Goal: Information Seeking & Learning: Learn about a topic

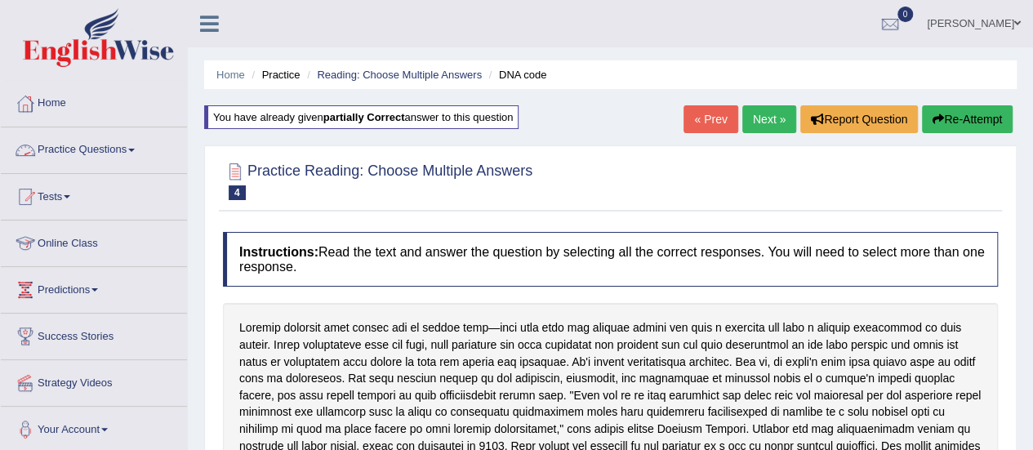
click at [117, 157] on link "Practice Questions" at bounding box center [94, 147] width 186 height 41
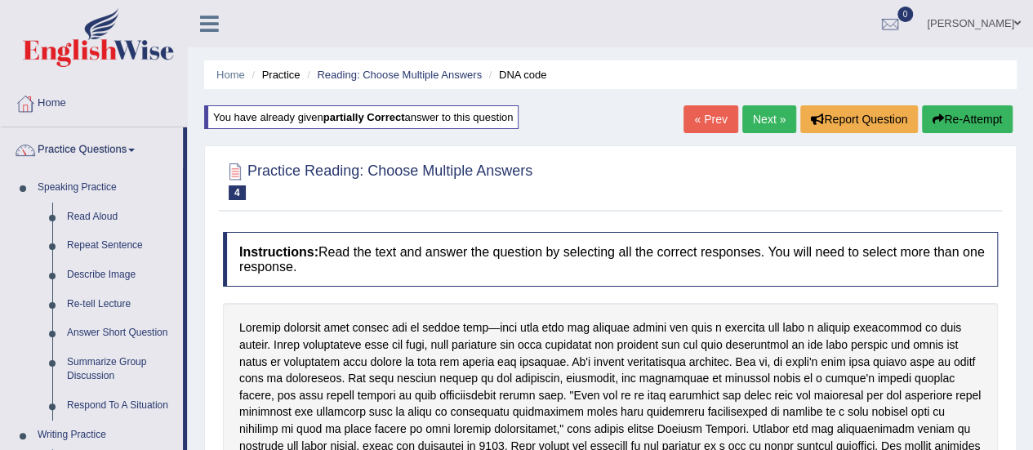
click at [113, 144] on link "Practice Questions" at bounding box center [92, 147] width 182 height 41
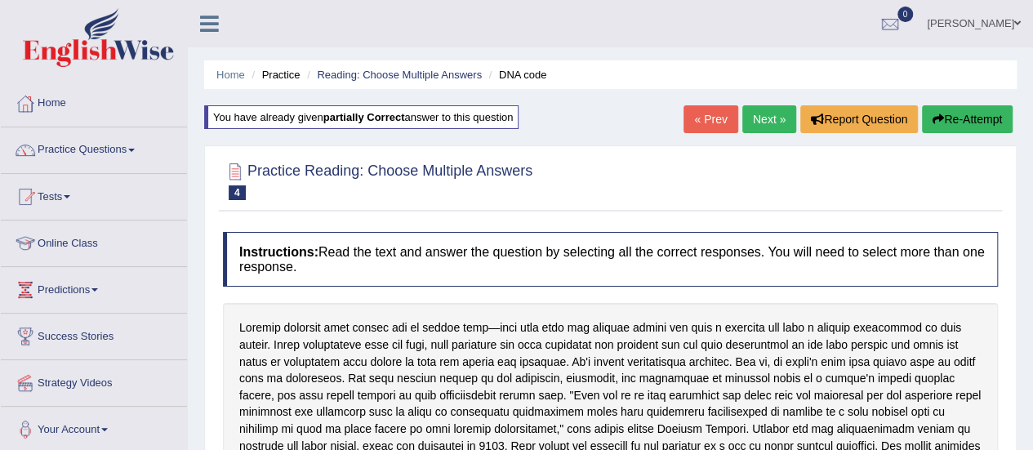
click at [113, 144] on link "Practice Questions" at bounding box center [94, 147] width 186 height 41
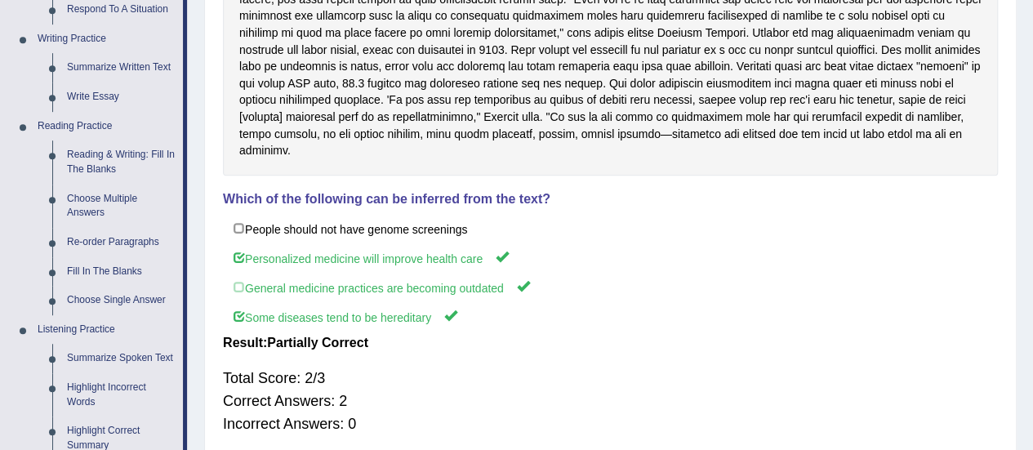
scroll to position [485, 0]
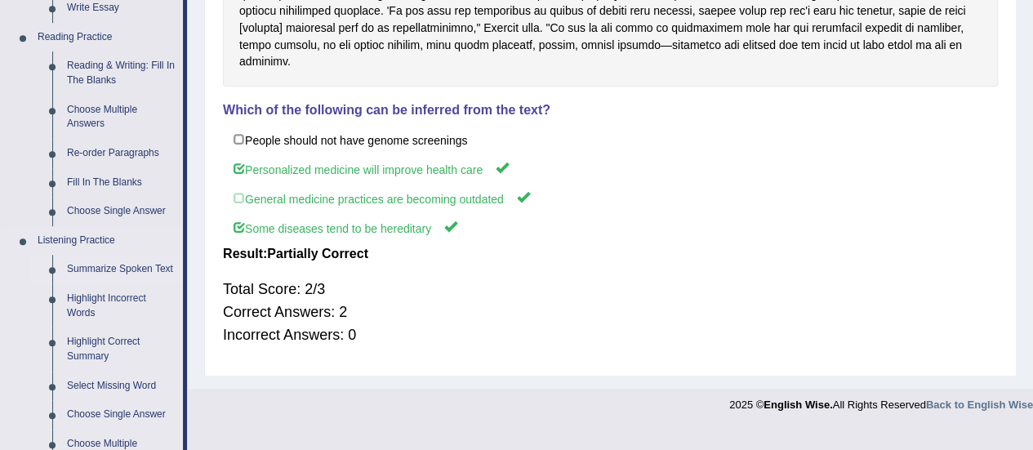
click at [98, 269] on link "Summarize Spoken Text" at bounding box center [121, 269] width 123 height 29
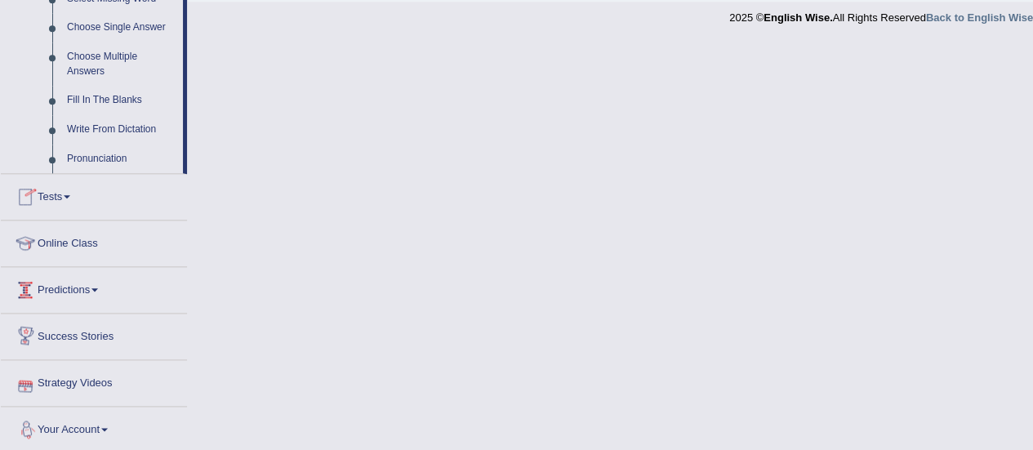
scroll to position [873, 0]
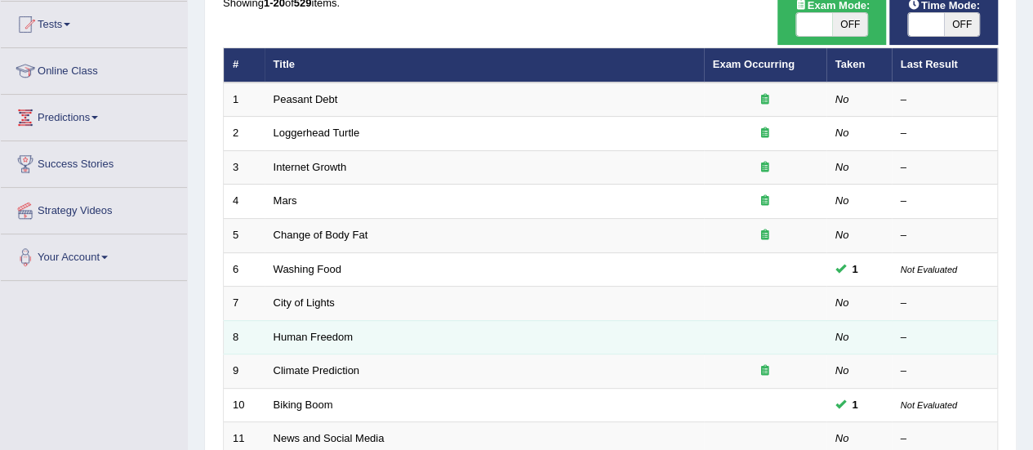
scroll to position [288, 0]
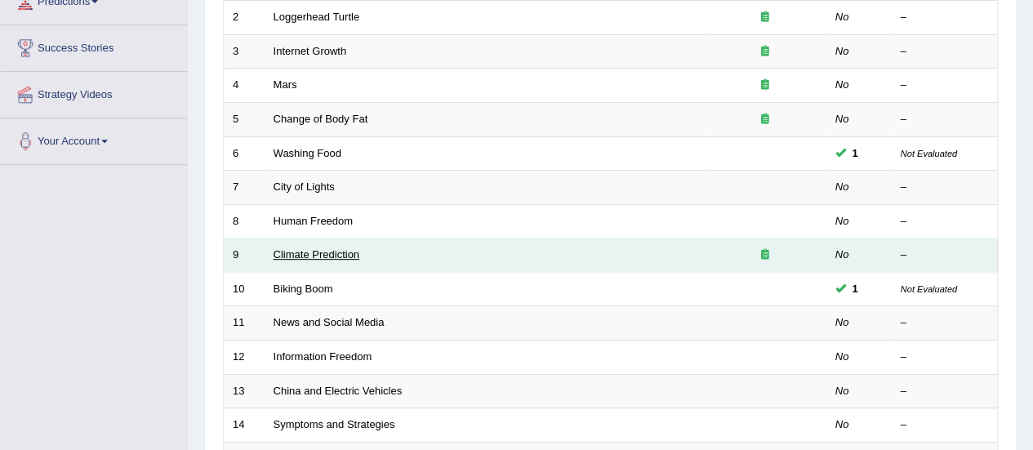
click at [304, 254] on link "Climate Prediction" at bounding box center [317, 254] width 87 height 12
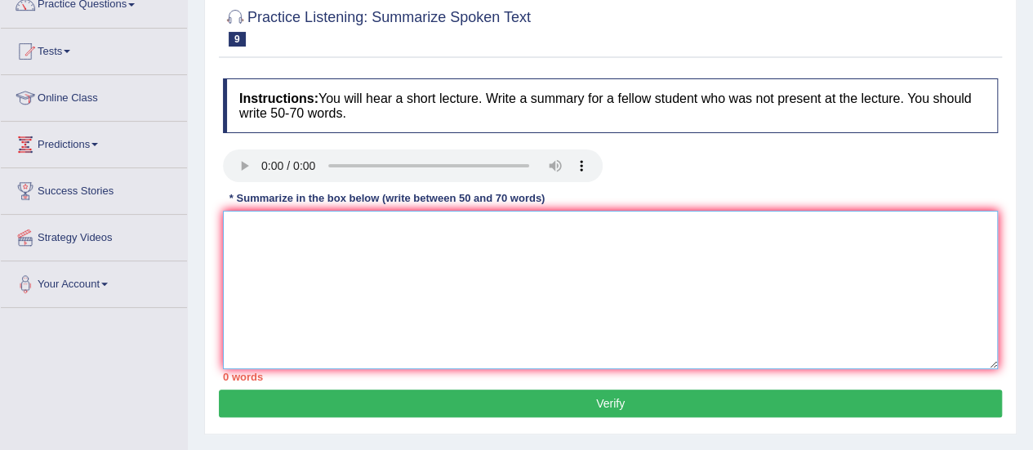
click at [292, 264] on textarea at bounding box center [610, 290] width 775 height 158
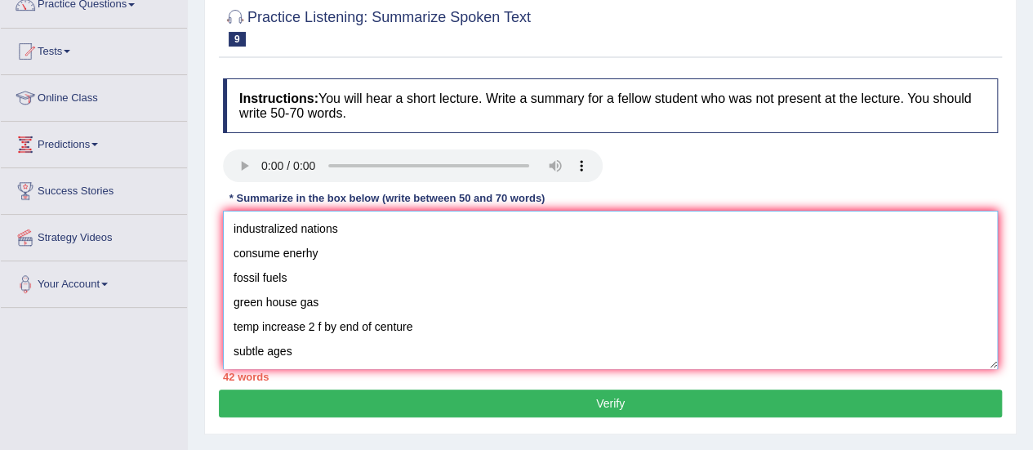
click at [236, 228] on textarea "industralized nations consume enerhy fossil fuels green house gas temp increase…" at bounding box center [610, 290] width 775 height 158
paste textarea "The speaker provided a comprehensive overview of [main topic], highlighting sev…"
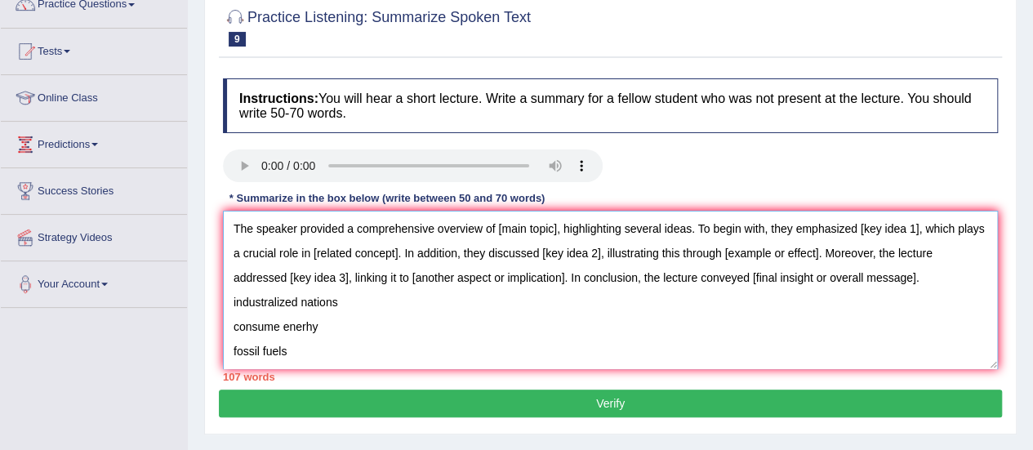
drag, startPoint x: 554, startPoint y: 228, endPoint x: 497, endPoint y: 226, distance: 56.4
click at [497, 226] on textarea "The speaker provided a comprehensive overview of [main topic], highlighting sev…" at bounding box center [610, 290] width 775 height 158
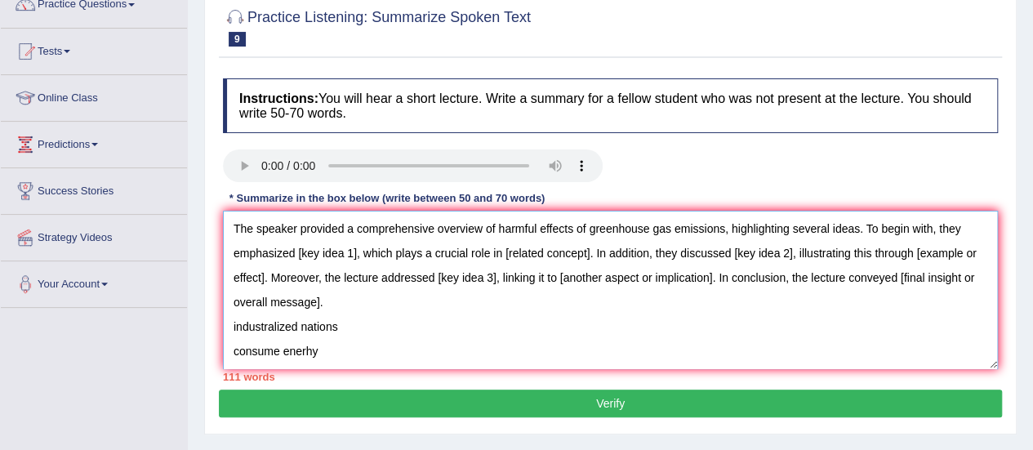
scroll to position [18, 0]
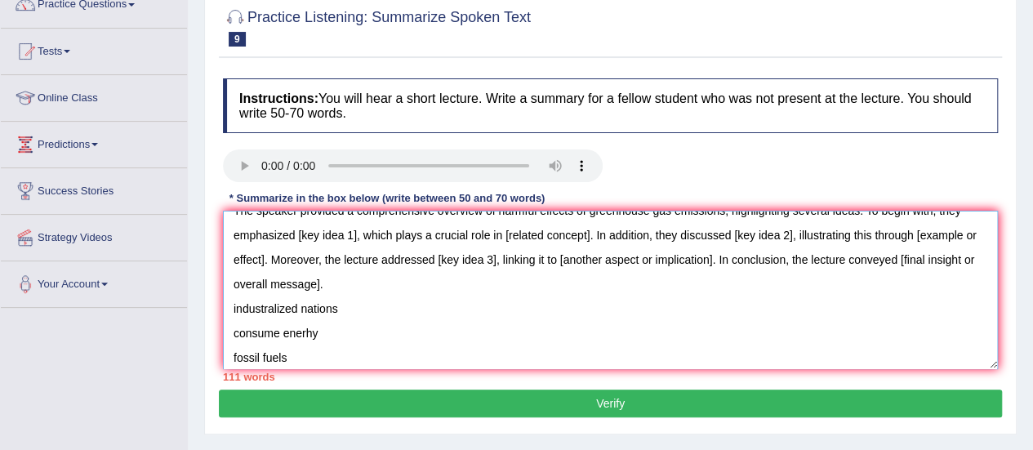
drag, startPoint x: 356, startPoint y: 234, endPoint x: 298, endPoint y: 235, distance: 58.0
click at [298, 235] on textarea "The speaker provided a comprehensive overview of harmful effects of greenhouse …" at bounding box center [610, 290] width 775 height 158
click at [359, 234] on textarea "The speaker provided a comprehensive overview of harmful effects of greenhouse …" at bounding box center [610, 290] width 775 height 158
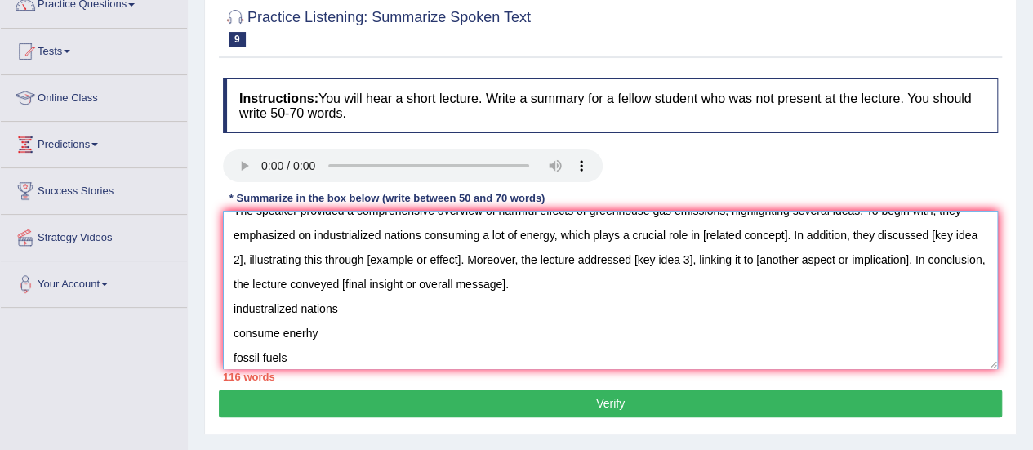
drag, startPoint x: 328, startPoint y: 336, endPoint x: 233, endPoint y: 306, distance: 100.0
click at [233, 306] on textarea "The speaker provided a comprehensive overview of harmful effects of greenhouse …" at bounding box center [610, 290] width 775 height 158
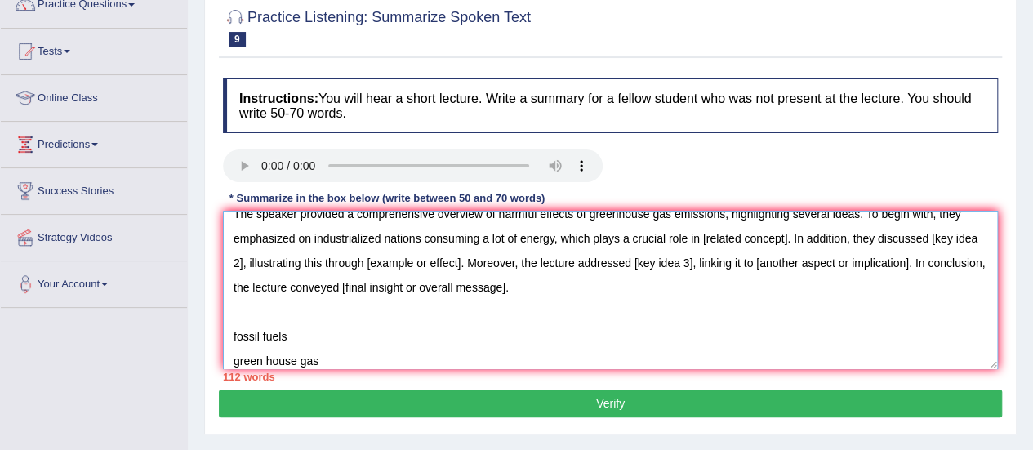
scroll to position [12, 0]
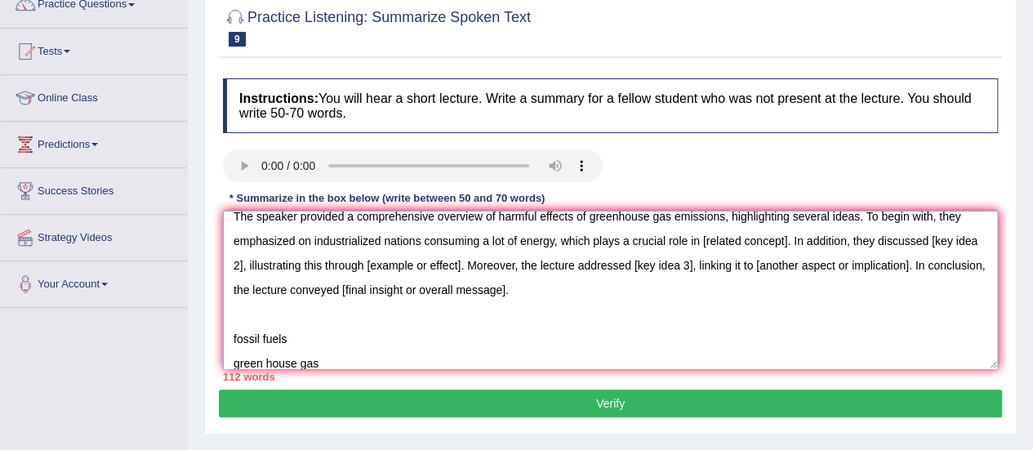
drag, startPoint x: 787, startPoint y: 243, endPoint x: 700, endPoint y: 239, distance: 87.5
click at [700, 239] on textarea "The speaker provided a comprehensive overview of harmful effects of greenhouse …" at bounding box center [610, 290] width 775 height 158
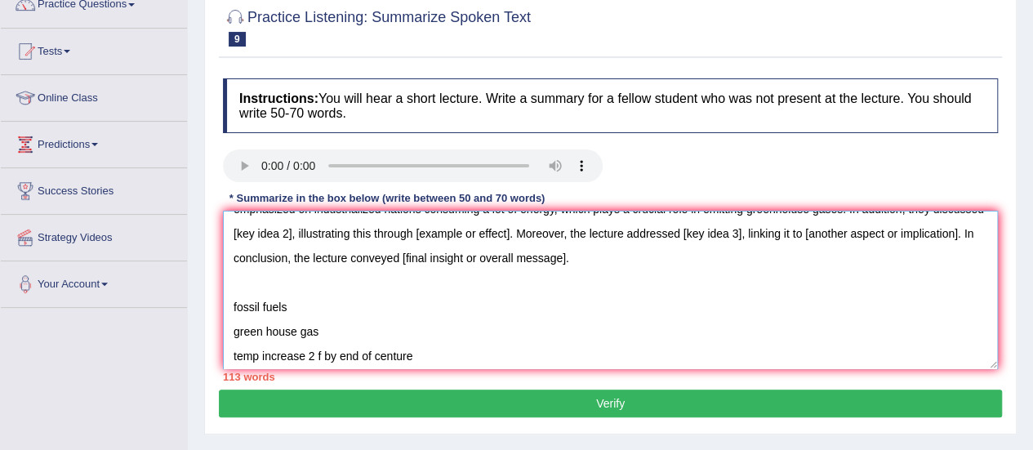
scroll to position [36, 0]
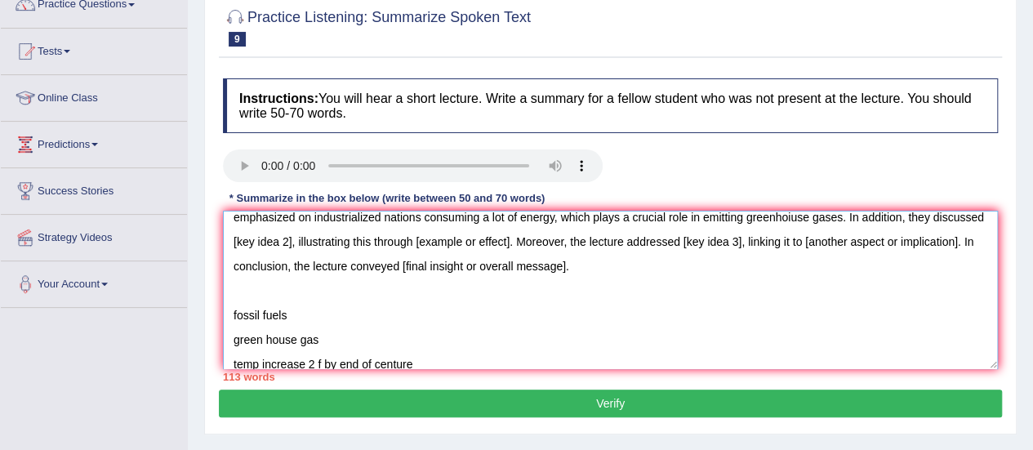
drag, startPoint x: 344, startPoint y: 239, endPoint x: 283, endPoint y: 236, distance: 60.5
click at [283, 236] on textarea "The speaker provided a comprehensive overview of harmful effects of greenhouse …" at bounding box center [610, 290] width 775 height 158
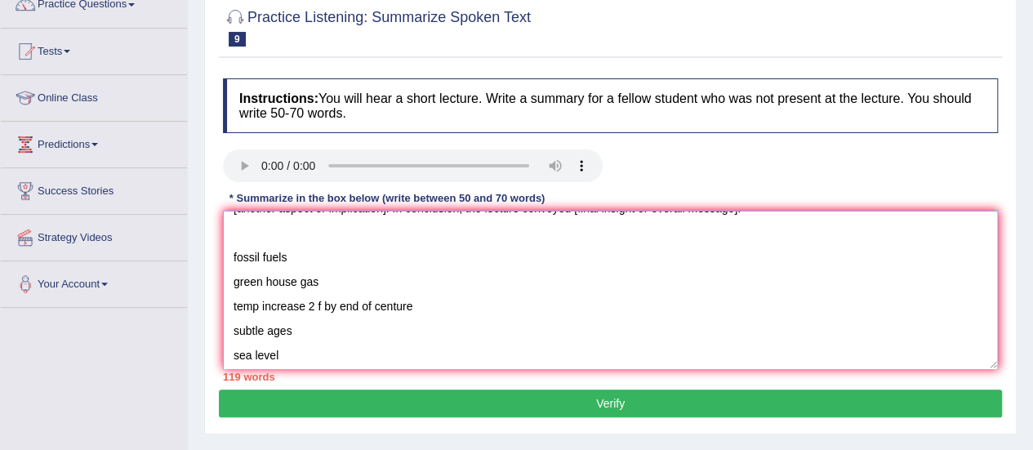
scroll to position [95, 0]
drag, startPoint x: 305, startPoint y: 329, endPoint x: 234, endPoint y: 257, distance: 101.7
click at [234, 257] on textarea "The speaker provided a comprehensive overview of harmful effects of greenhouse …" at bounding box center [610, 290] width 775 height 158
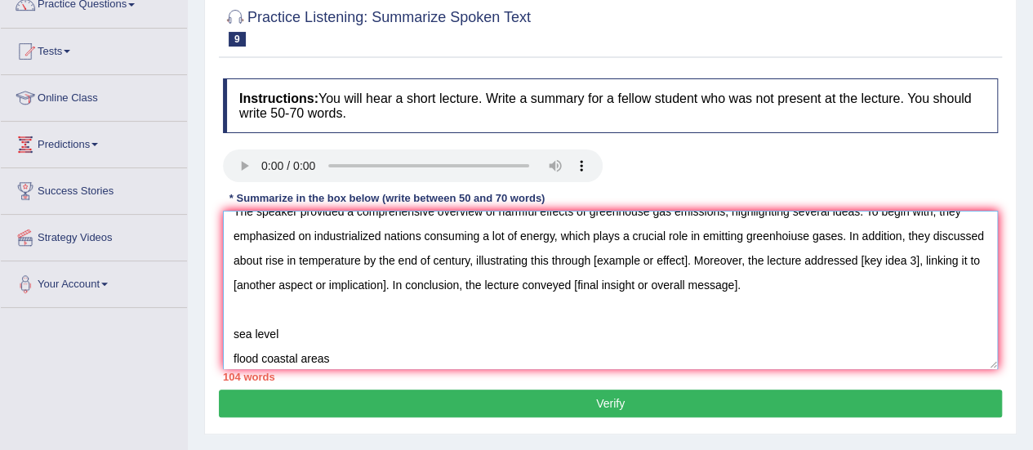
scroll to position [14, 0]
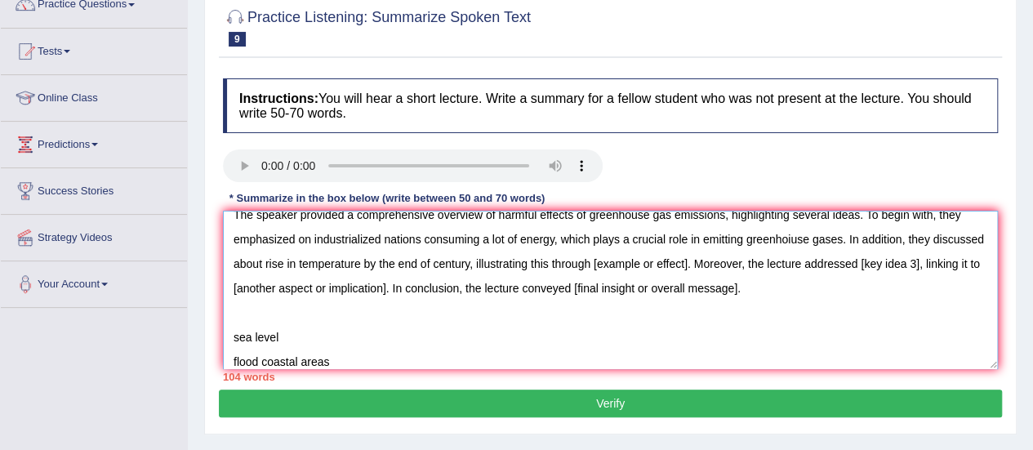
click at [790, 239] on textarea "The speaker provided a comprehensive overview of harmful effects of greenhouse …" at bounding box center [610, 290] width 775 height 158
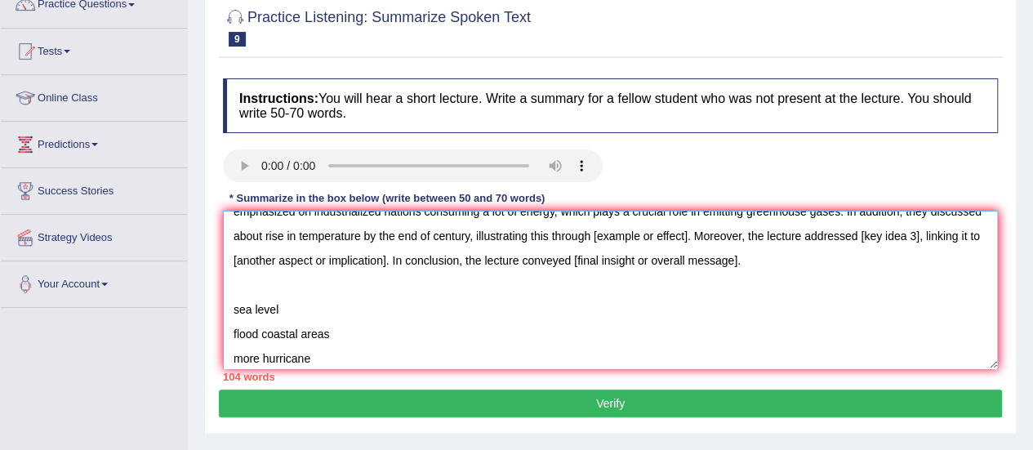
scroll to position [41, 0]
drag, startPoint x: 742, startPoint y: 237, endPoint x: 646, endPoint y: 228, distance: 96.8
click at [646, 228] on textarea "The speaker provided a comprehensive overview of harmful effects of greenhouse …" at bounding box center [610, 290] width 775 height 158
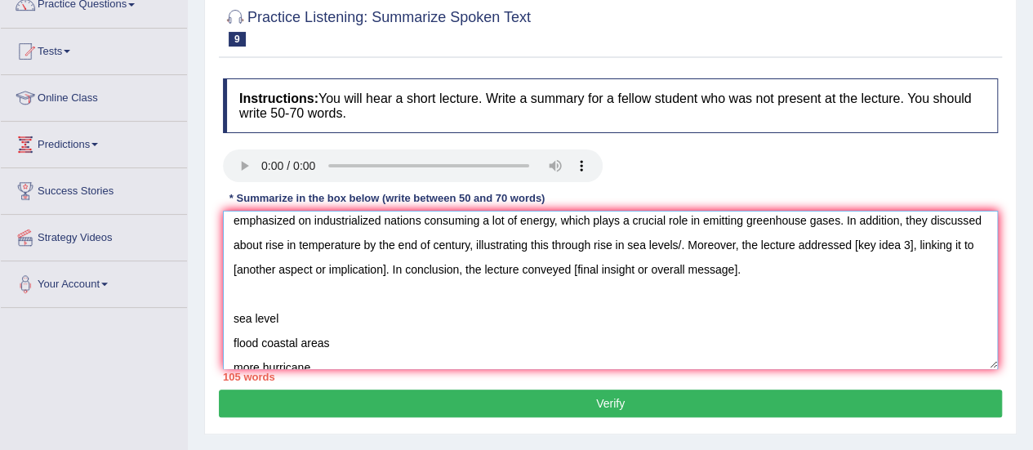
scroll to position [25, 0]
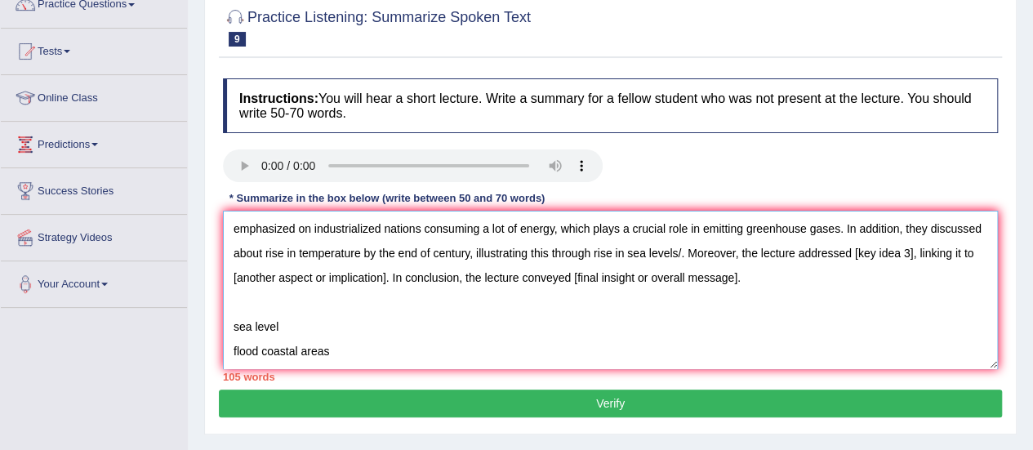
drag, startPoint x: 907, startPoint y: 249, endPoint x: 965, endPoint y: 257, distance: 59.4
click at [965, 257] on textarea "The speaker provided a comprehensive overview of harmful effects of greenhouse …" at bounding box center [610, 290] width 775 height 158
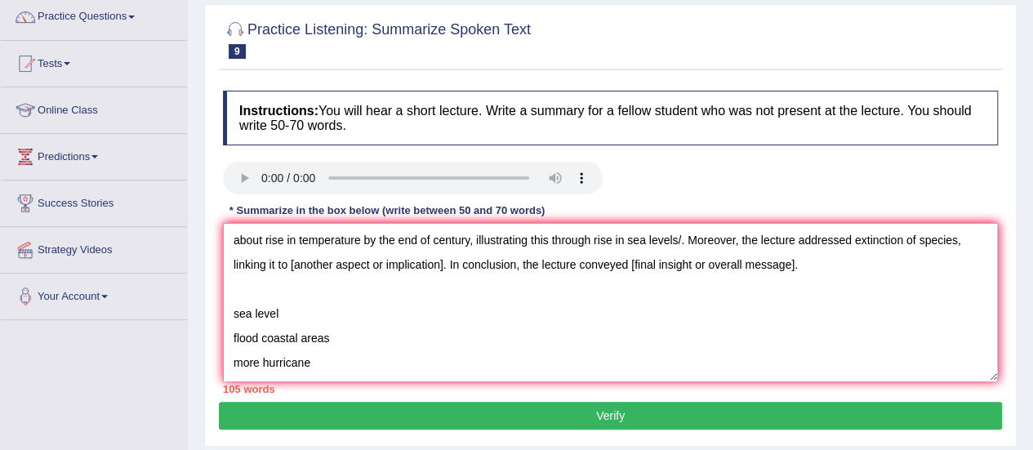
scroll to position [49, 0]
drag, startPoint x: 487, startPoint y: 264, endPoint x: 333, endPoint y: 257, distance: 153.7
click at [333, 257] on textarea "The speaker provided a comprehensive overview of harmful effects of greenhouse …" at bounding box center [610, 302] width 775 height 158
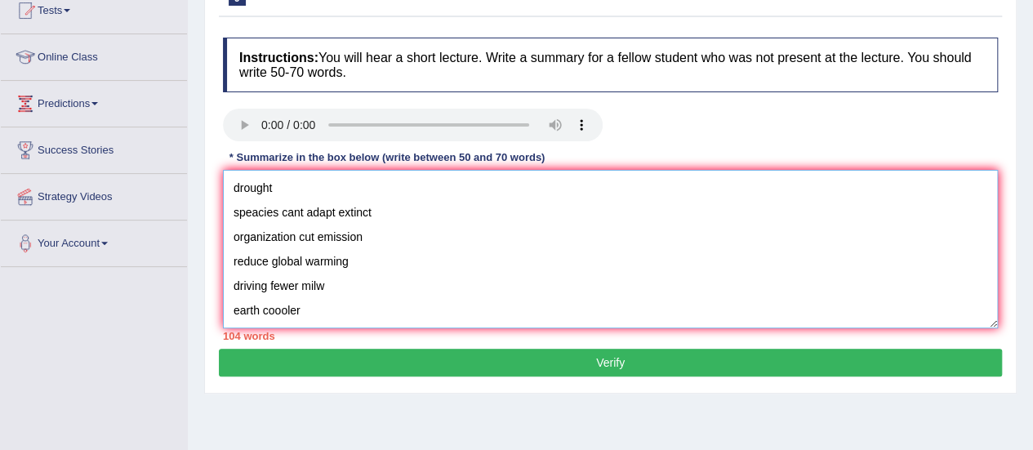
scroll to position [74, 0]
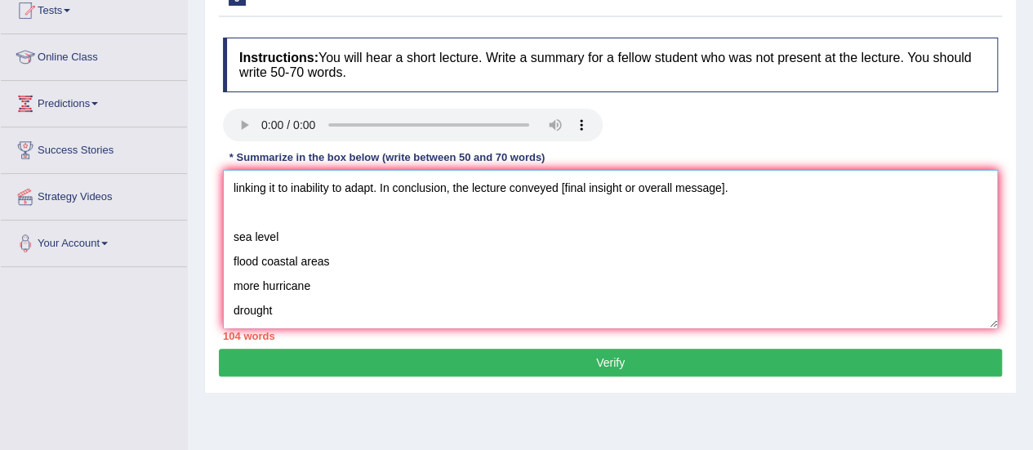
drag, startPoint x: 779, startPoint y: 185, endPoint x: 606, endPoint y: 186, distance: 173.2
click at [606, 186] on textarea "The speaker provided a comprehensive overview of harmful effects of greenhouse …" at bounding box center [610, 249] width 775 height 158
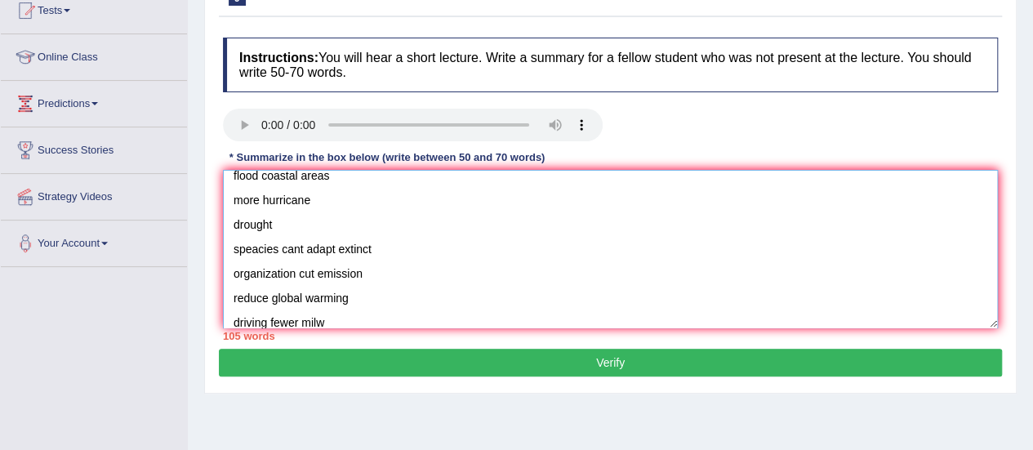
scroll to position [196, 0]
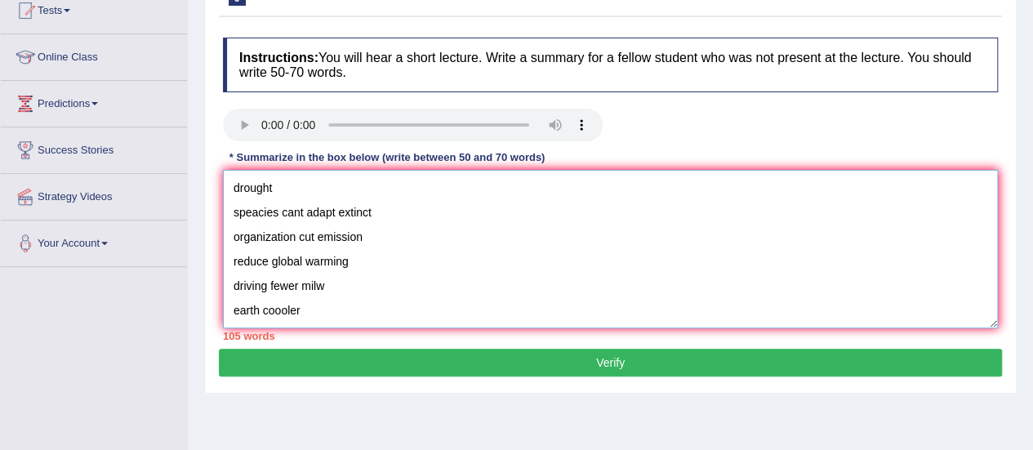
drag, startPoint x: 231, startPoint y: 233, endPoint x: 363, endPoint y: 337, distance: 168.0
click at [363, 337] on div "Instructions: You will hear a short lecture. Write a summary for a fellow stude…" at bounding box center [610, 188] width 783 height 319
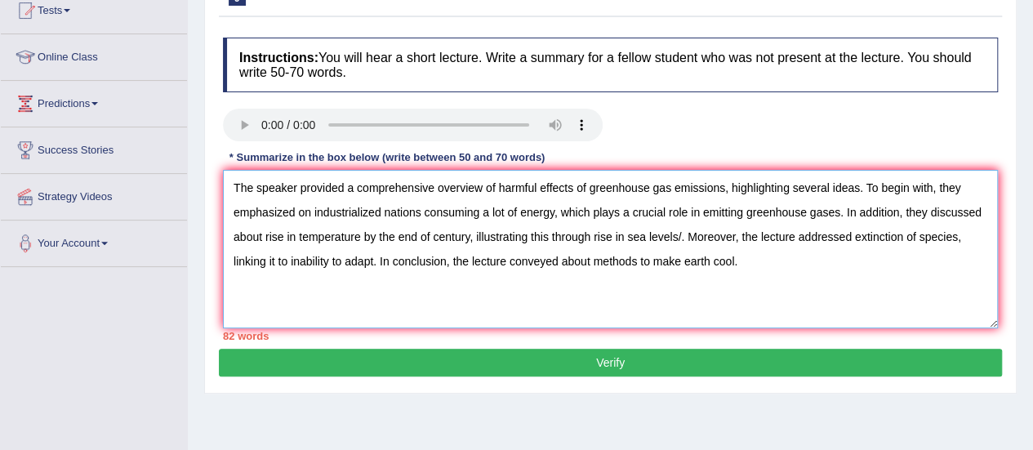
scroll to position [136, 0]
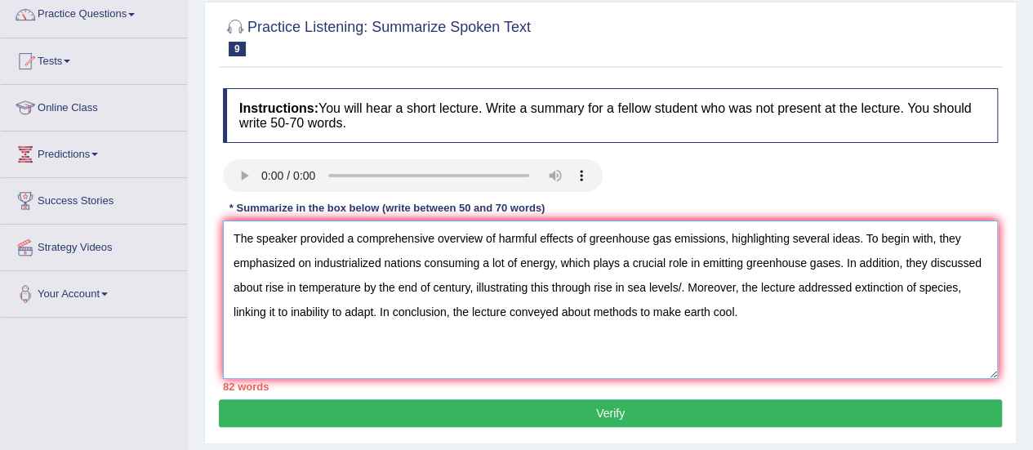
drag, startPoint x: 864, startPoint y: 235, endPoint x: 724, endPoint y: 239, distance: 139.7
click at [724, 239] on textarea "The speaker provided a comprehensive overview of harmful effects of greenhouse …" at bounding box center [610, 300] width 775 height 158
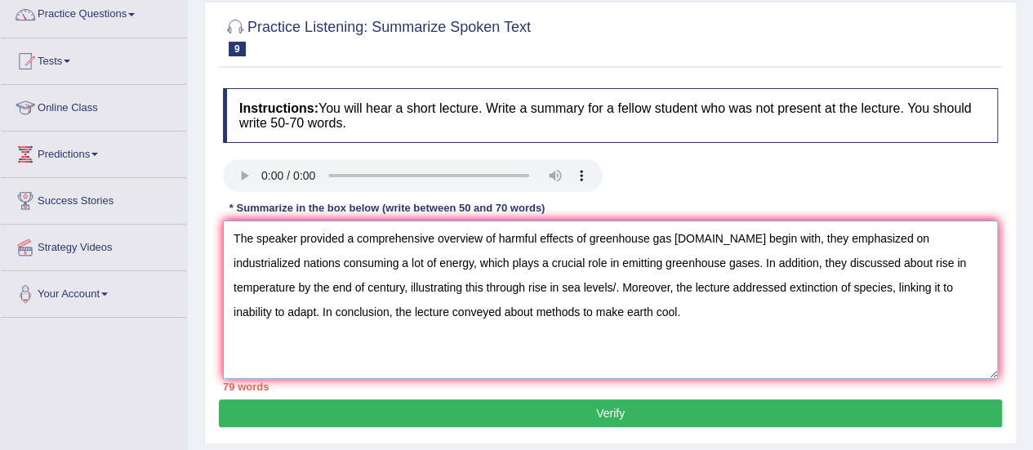
drag, startPoint x: 761, startPoint y: 264, endPoint x: 701, endPoint y: 262, distance: 60.5
click at [701, 262] on textarea "The speaker provided a comprehensive overview of harmful effects of greenhouse …" at bounding box center [610, 300] width 775 height 158
click at [482, 290] on textarea "The speaker provided a comprehensive overview of harmful effects of greenhouse …" at bounding box center [610, 300] width 775 height 158
click at [827, 264] on textarea "The speaker provided a comprehensive overview of harmful effects of greenhouse …" at bounding box center [610, 300] width 775 height 158
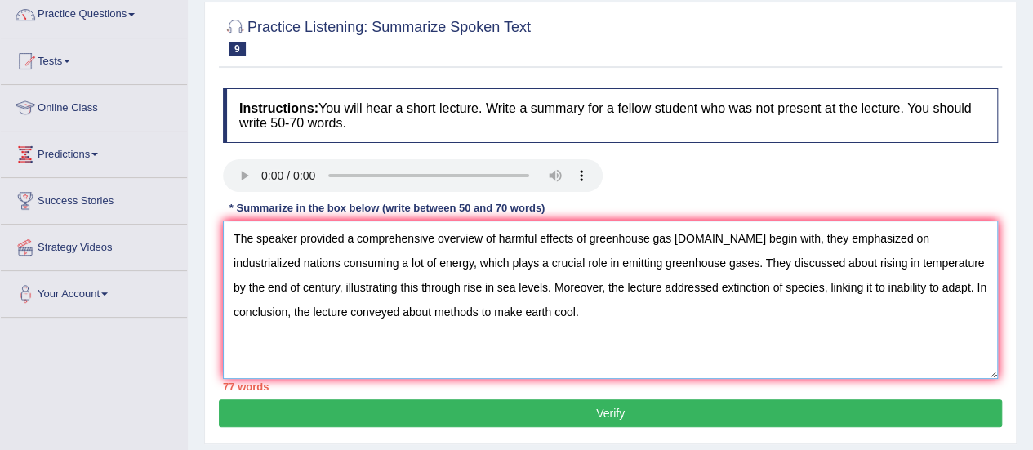
click at [847, 268] on textarea "The speaker provided a comprehensive overview of harmful effects of greenhouse …" at bounding box center [610, 300] width 775 height 158
click at [270, 285] on textarea "The speaker provided a comprehensive overview of harmful effects of greenhouse …" at bounding box center [610, 300] width 775 height 158
drag, startPoint x: 310, startPoint y: 312, endPoint x: 411, endPoint y: 316, distance: 100.5
click at [411, 316] on textarea "The speaker provided a comprehensive overview of harmful effects of greenhouse …" at bounding box center [610, 300] width 775 height 158
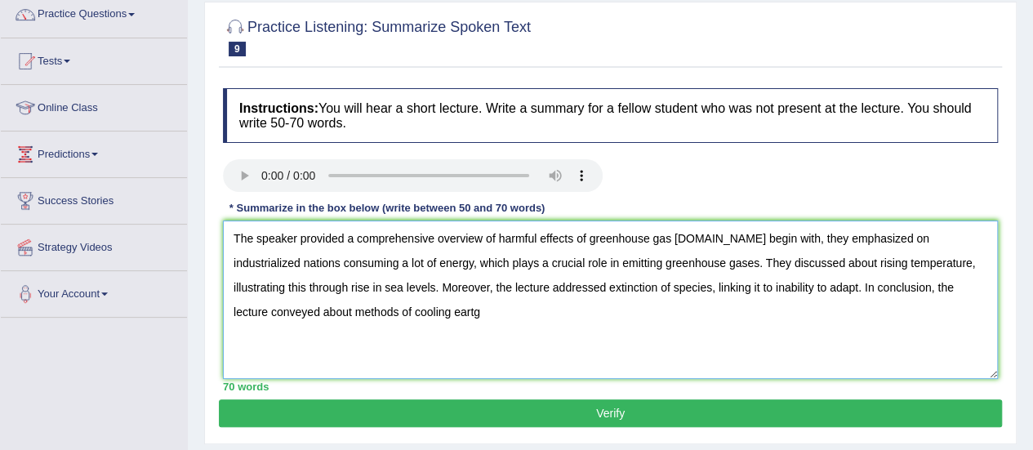
click at [411, 316] on textarea "The speaker provided a comprehensive overview of harmful effects of greenhouse …" at bounding box center [610, 300] width 775 height 158
type textarea "The speaker provided a comprehensive overview of harmful effects of greenhouse …"
click at [446, 407] on button "Verify" at bounding box center [610, 413] width 783 height 28
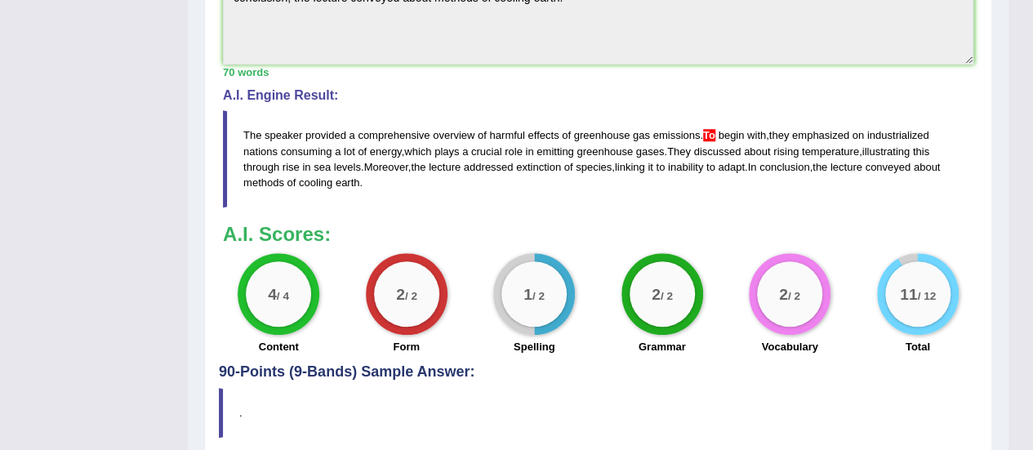
scroll to position [0, 0]
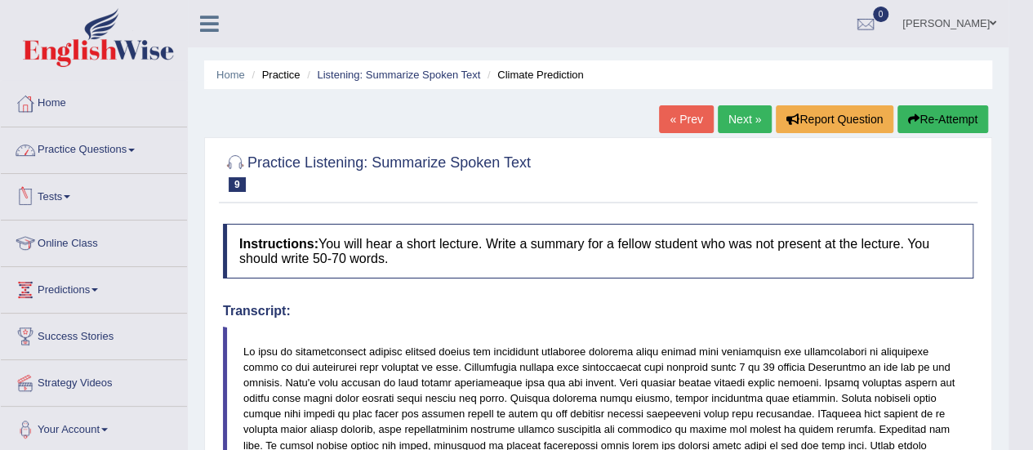
click at [115, 153] on link "Practice Questions" at bounding box center [94, 147] width 186 height 41
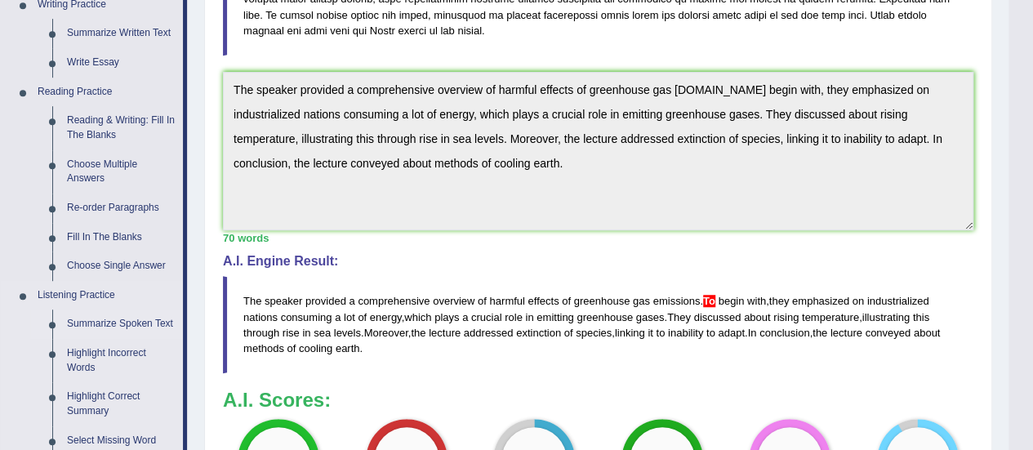
scroll to position [718, 0]
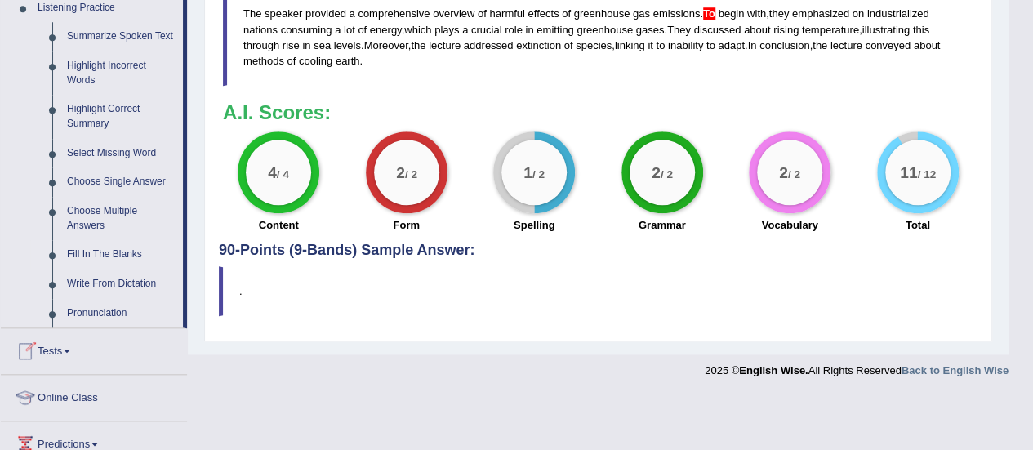
click at [87, 253] on link "Fill In The Blanks" at bounding box center [121, 254] width 123 height 29
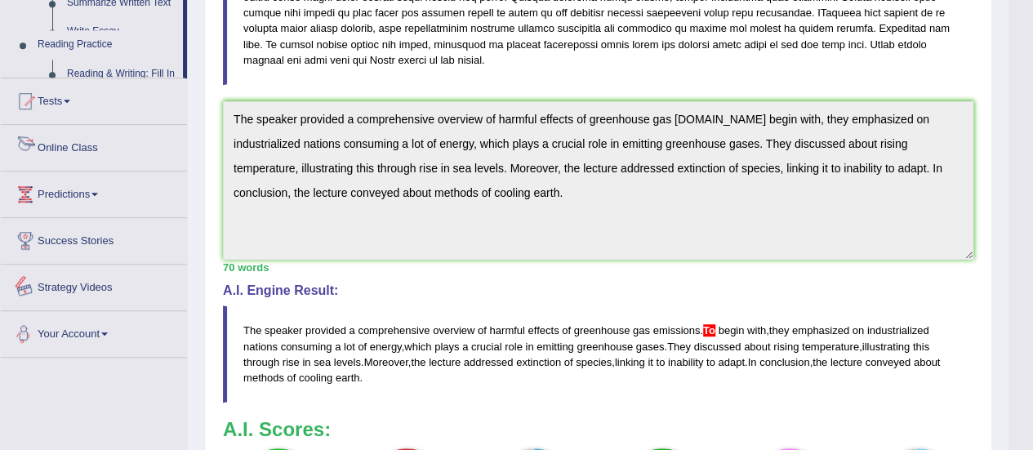
scroll to position [658, 0]
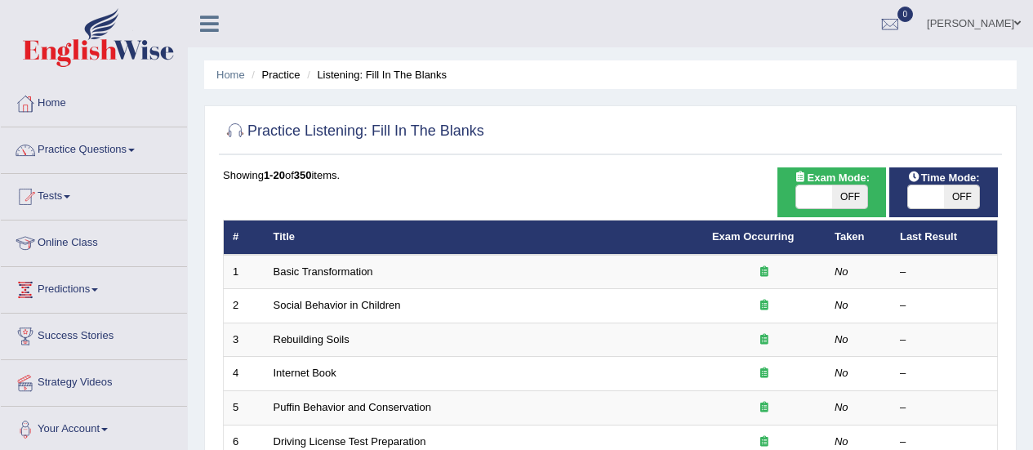
click at [314, 367] on link "Internet Book" at bounding box center [305, 373] width 63 height 12
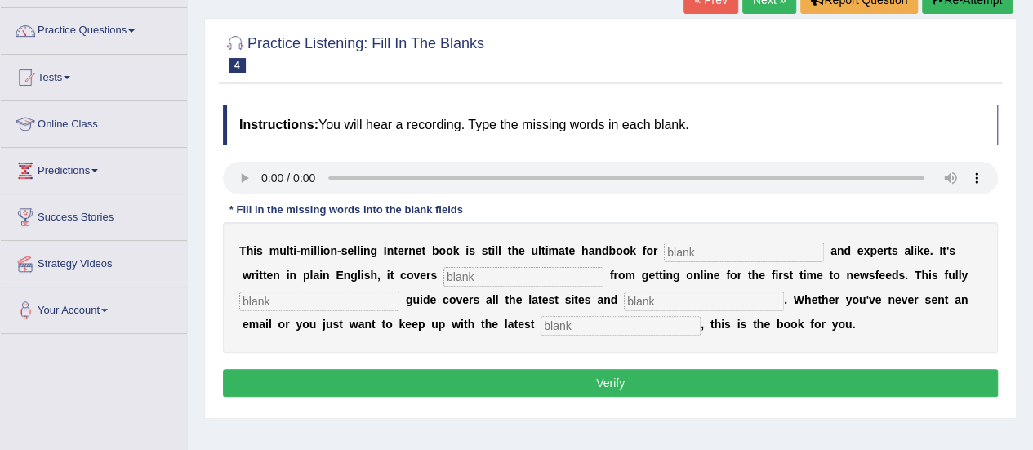
click at [684, 248] on input "text" at bounding box center [744, 253] width 160 height 20
type input "hkjhlo"
click at [576, 269] on input "text" at bounding box center [524, 277] width 160 height 20
type input "jhkh"
click at [343, 296] on input "text" at bounding box center [319, 302] width 160 height 20
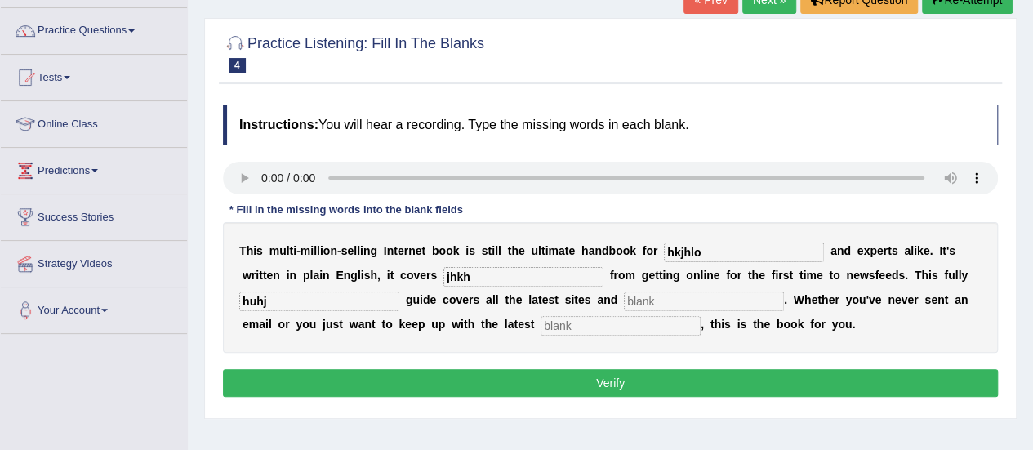
type input "huhj"
click at [713, 301] on input "text" at bounding box center [704, 302] width 160 height 20
type input "hgh"
click at [657, 316] on input "text" at bounding box center [621, 326] width 160 height 20
type input "ugy"
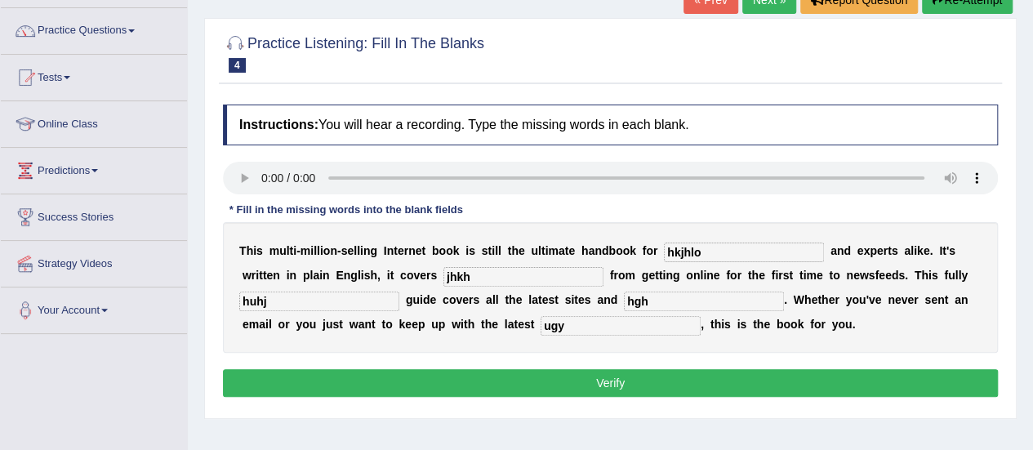
click at [644, 377] on button "Verify" at bounding box center [610, 383] width 775 height 28
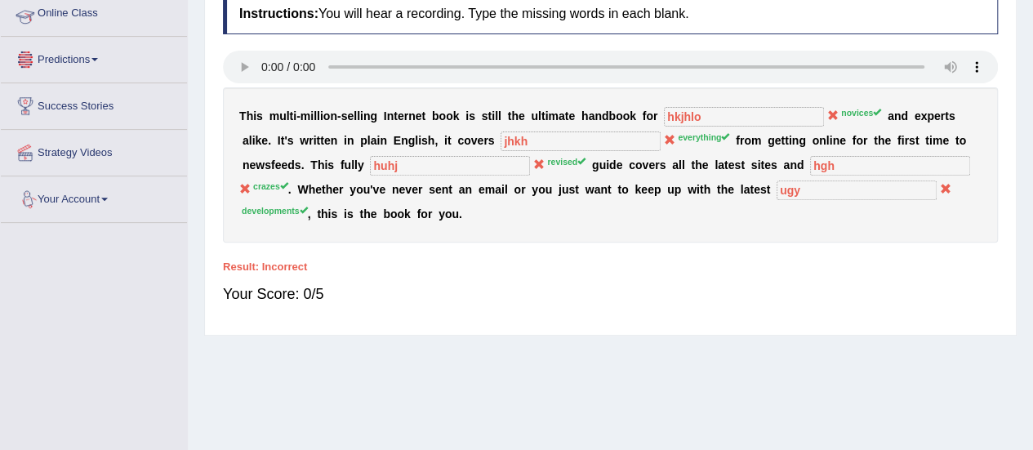
scroll to position [44, 0]
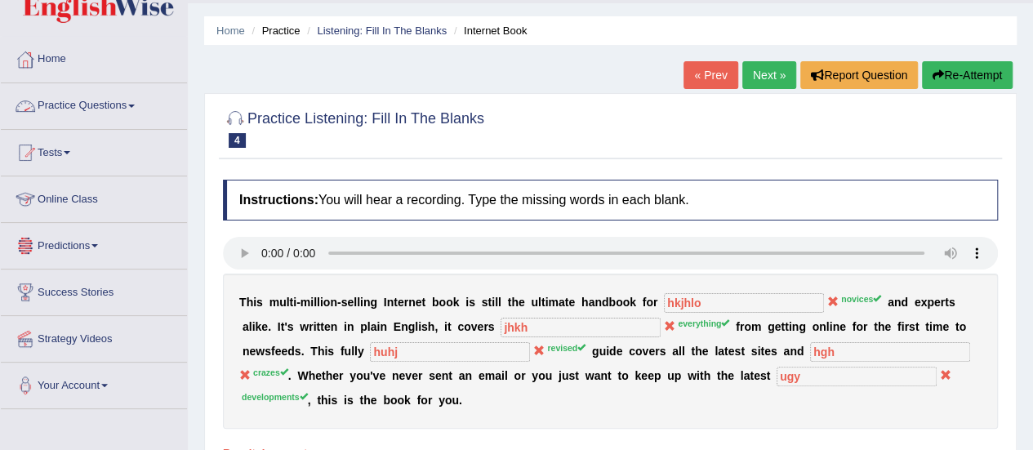
click at [101, 122] on link "Practice Questions" at bounding box center [94, 103] width 186 height 41
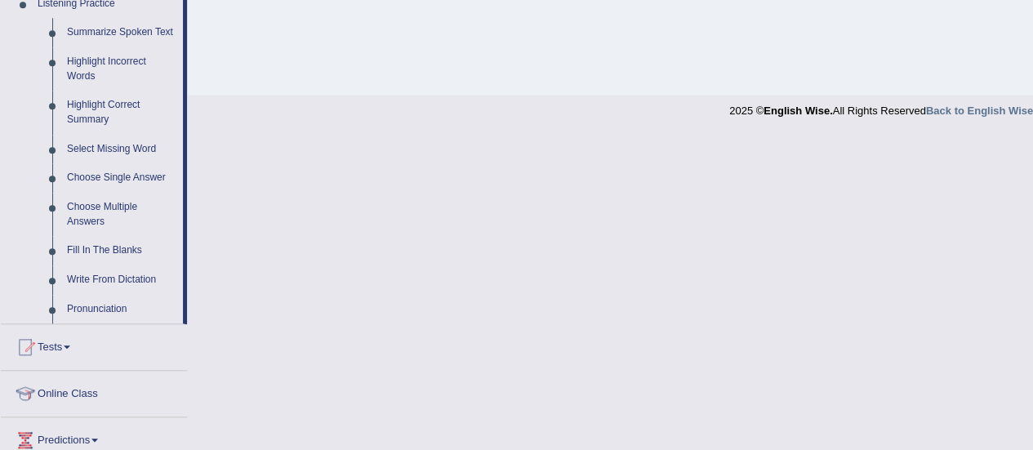
scroll to position [721, 0]
click at [82, 74] on link "Highlight Incorrect Words" at bounding box center [121, 69] width 123 height 43
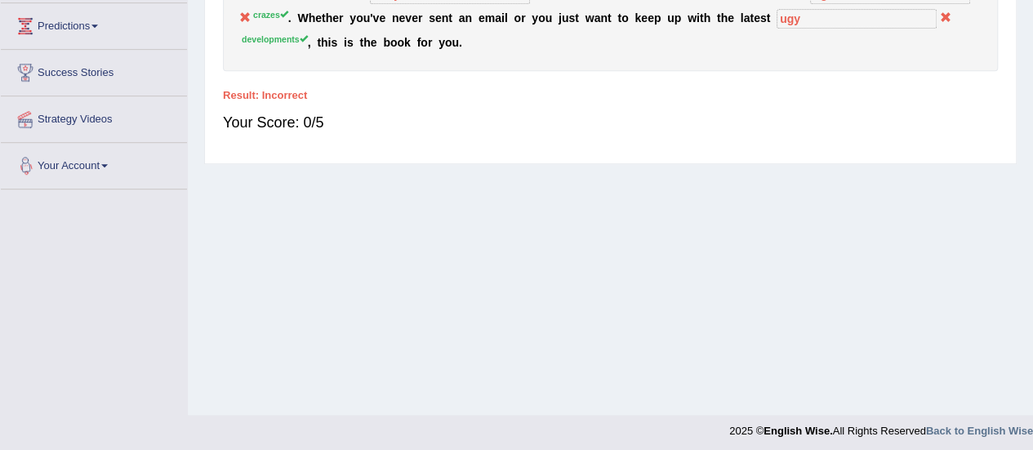
scroll to position [407, 0]
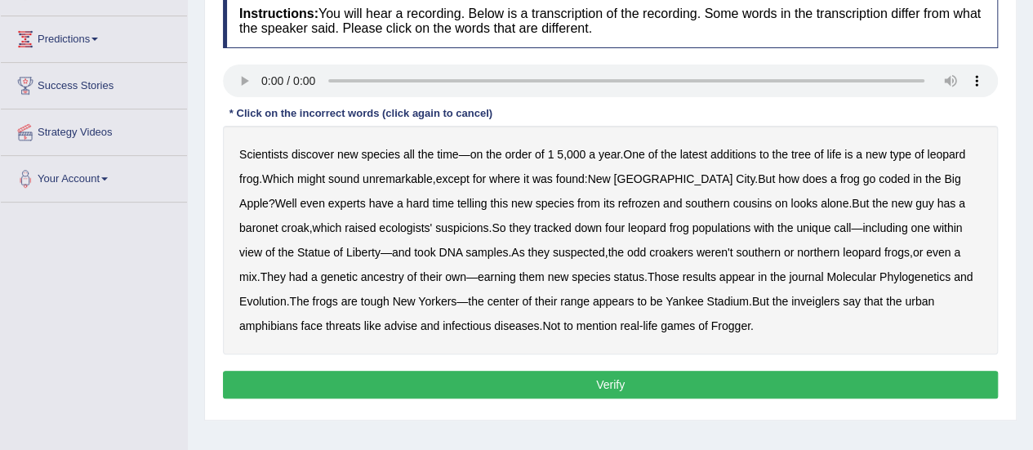
click at [879, 177] on b "coded" at bounding box center [894, 178] width 31 height 13
click at [549, 207] on div "Scientists discover new species all the time — on the order of 1 5 , 000 a year…" at bounding box center [610, 240] width 775 height 229
click at [618, 205] on b "refrozen" at bounding box center [639, 203] width 42 height 13
click at [278, 221] on b "baronet" at bounding box center [258, 227] width 38 height 13
click at [791, 296] on b "inveiglers" at bounding box center [815, 301] width 48 height 13
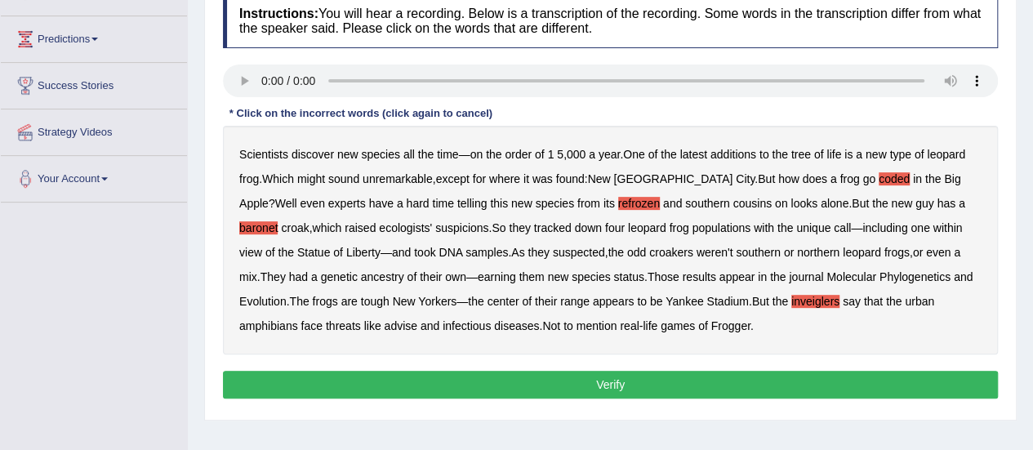
click at [384, 327] on b "advise" at bounding box center [400, 325] width 33 height 13
click at [568, 371] on button "Verify" at bounding box center [610, 385] width 775 height 28
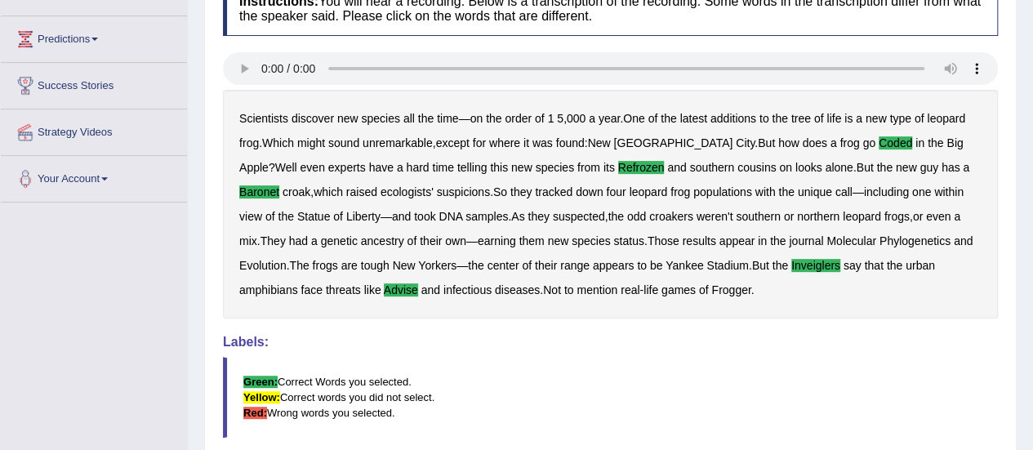
click at [880, 243] on b "Phylogenetics" at bounding box center [915, 240] width 71 height 13
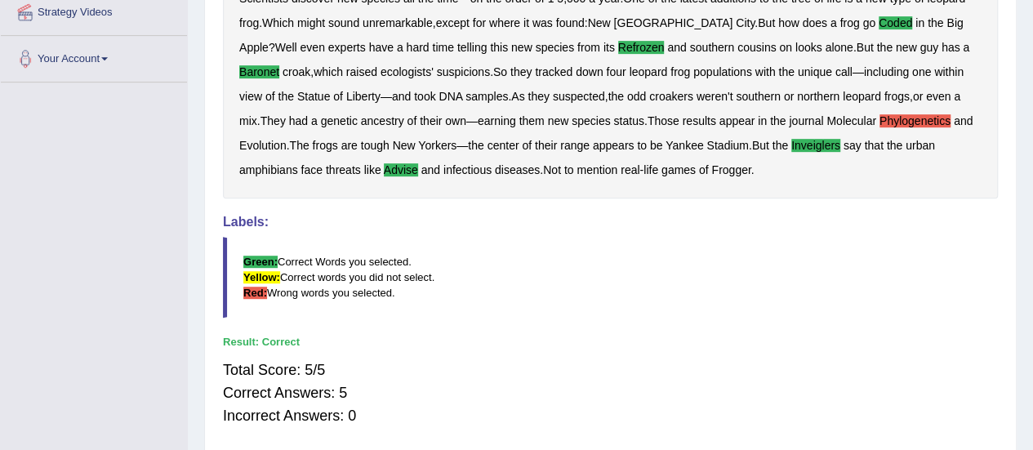
scroll to position [370, 0]
click at [880, 118] on b "Phylogenetics" at bounding box center [915, 121] width 71 height 13
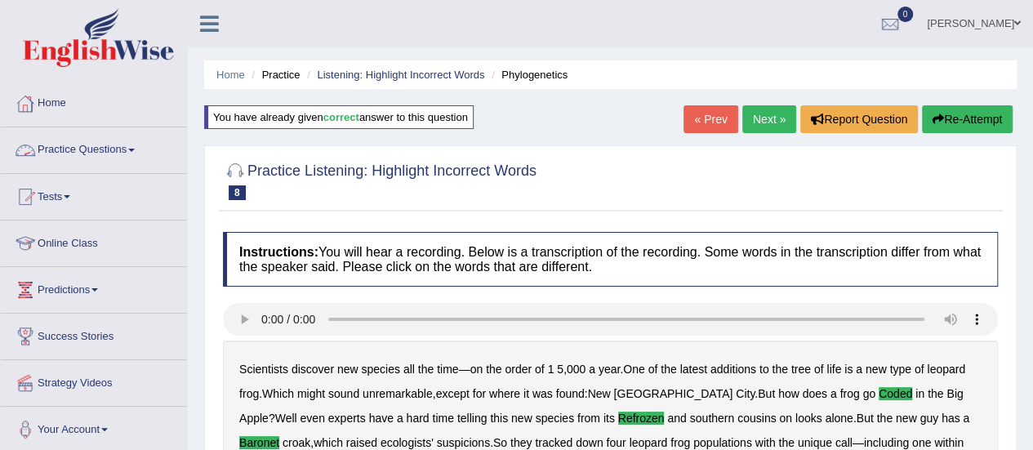
click at [137, 154] on link "Practice Questions" at bounding box center [94, 147] width 186 height 41
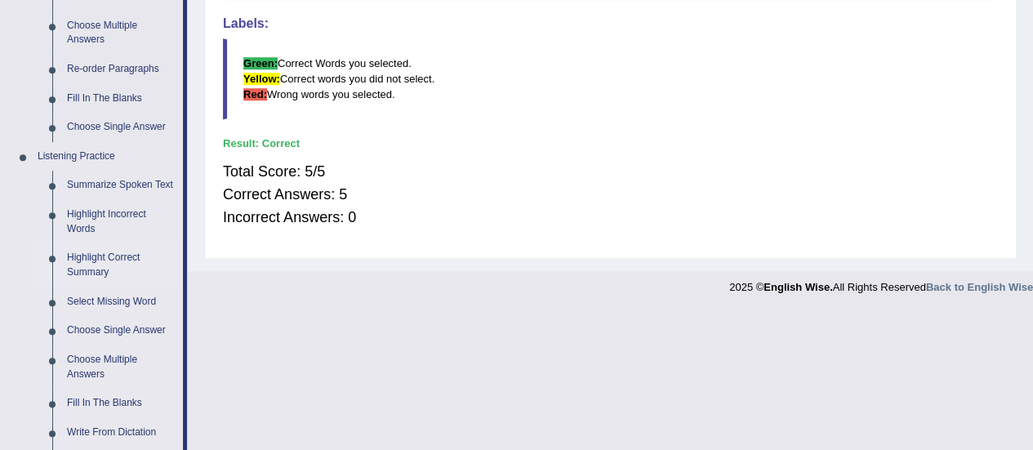
scroll to position [659, 0]
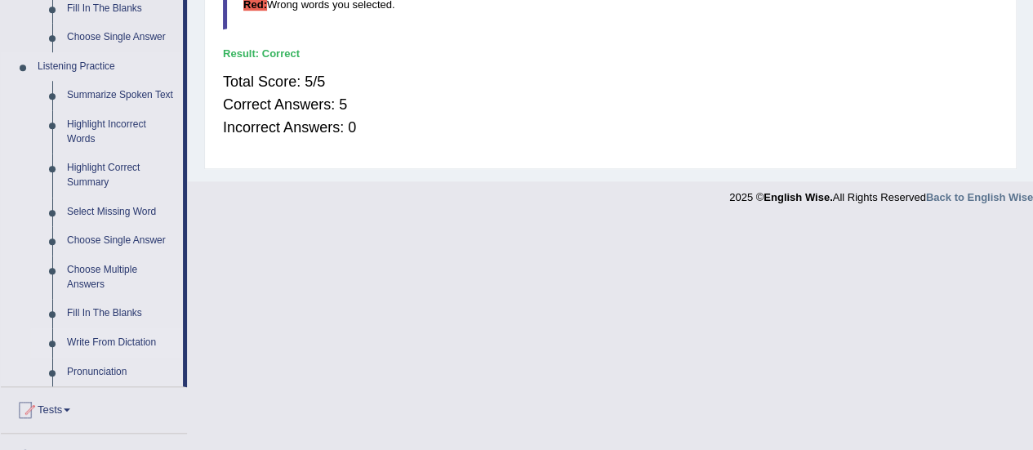
click at [117, 339] on link "Write From Dictation" at bounding box center [121, 342] width 123 height 29
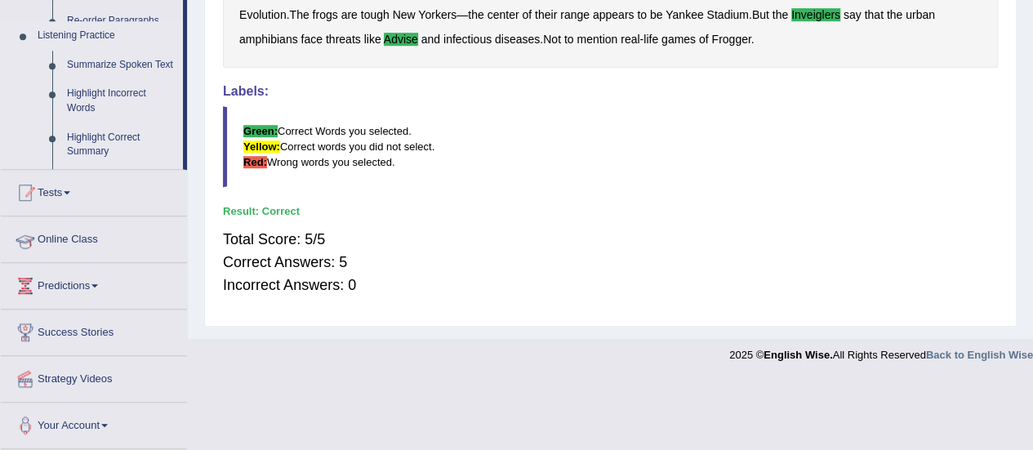
scroll to position [428, 0]
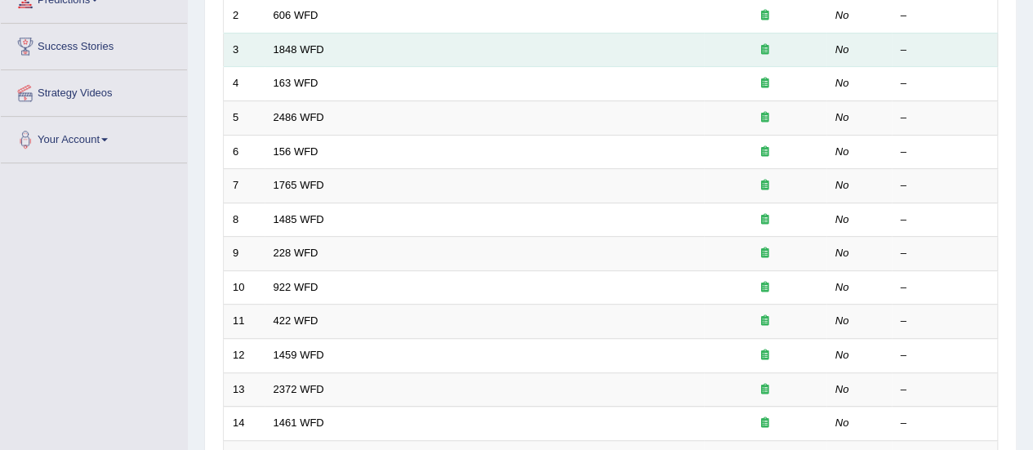
scroll to position [495, 0]
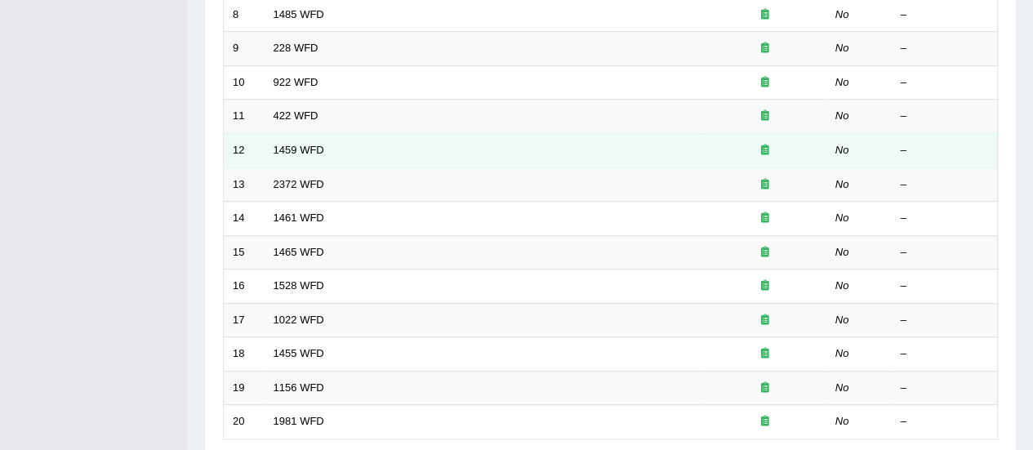
click at [307, 159] on td "1459 WFD" at bounding box center [484, 150] width 439 height 34
click at [304, 146] on link "1459 WFD" at bounding box center [299, 150] width 51 height 12
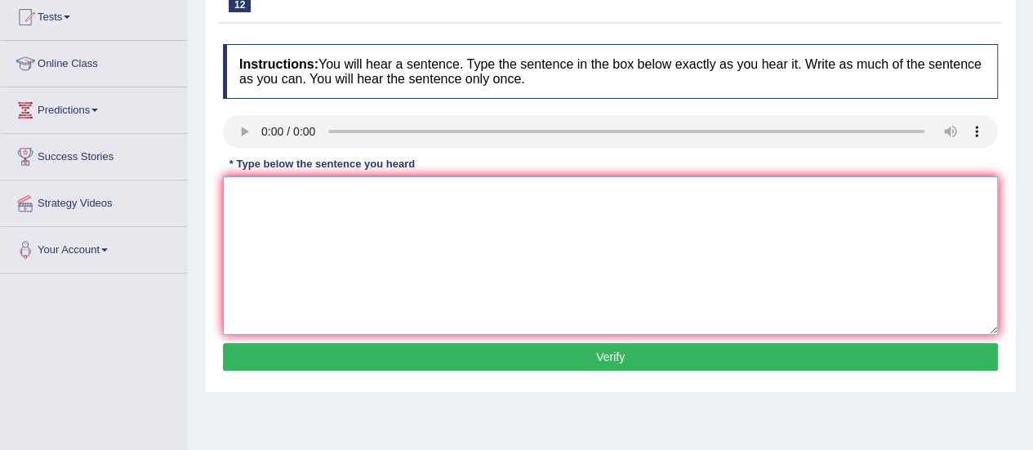
click at [466, 244] on textarea at bounding box center [610, 255] width 775 height 158
paste textarea "All experiments and procedures have been outlined in the laboratory manual."
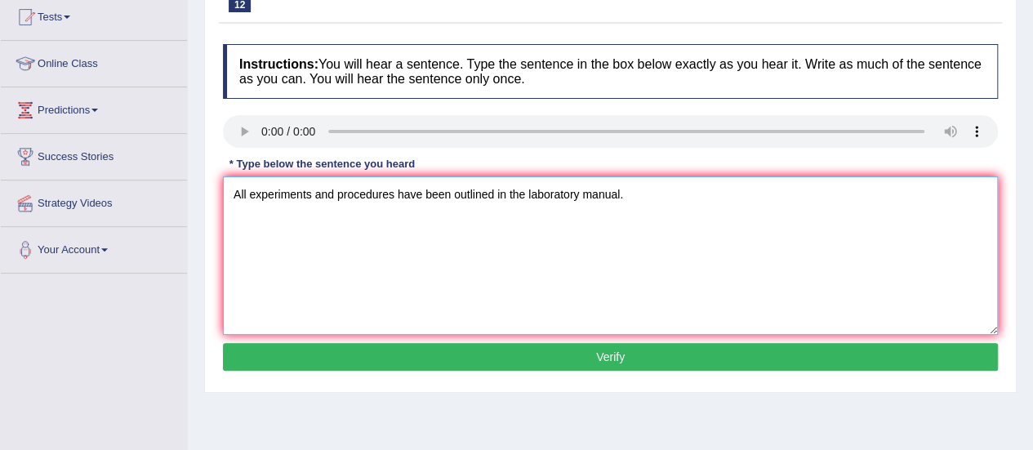
type textarea "All experiments and procedures have been outlined in the laboratory manual."
click at [549, 350] on button "Verify" at bounding box center [610, 357] width 775 height 28
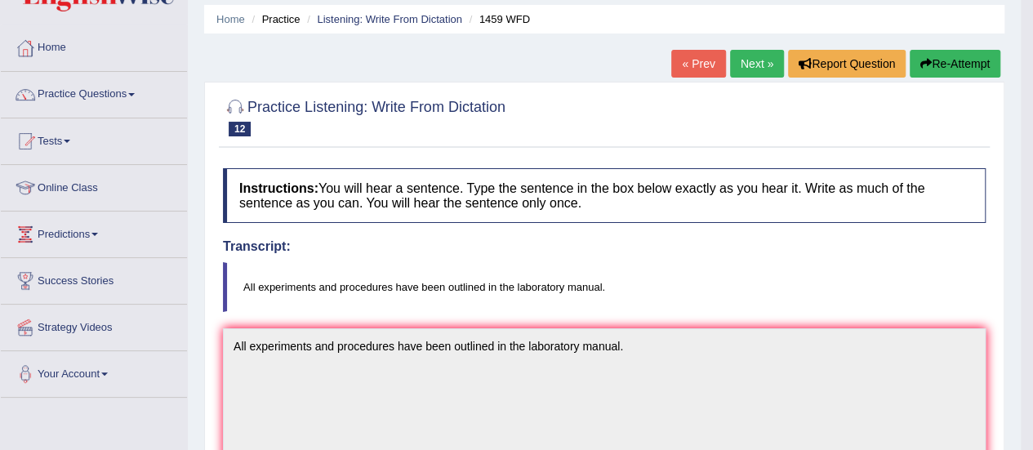
scroll to position [21, 0]
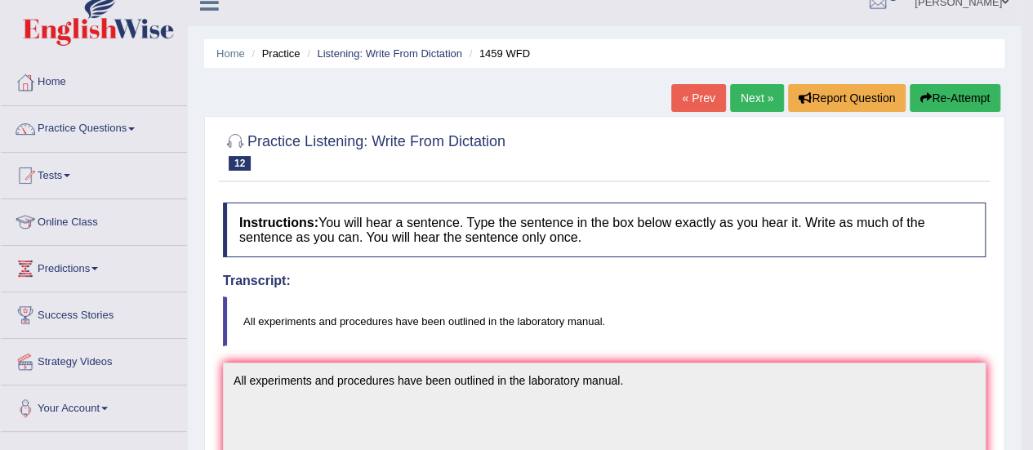
click at [747, 99] on link "Next »" at bounding box center [757, 98] width 54 height 28
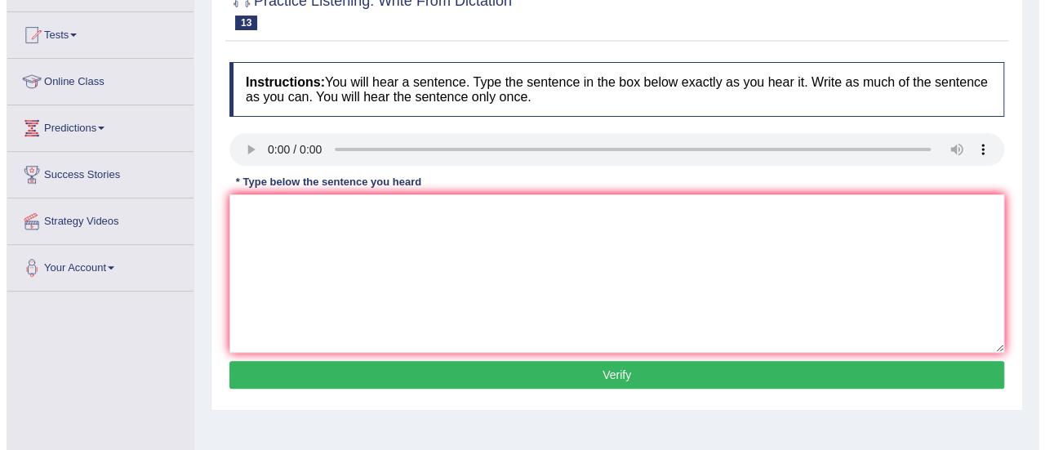
scroll to position [163, 0]
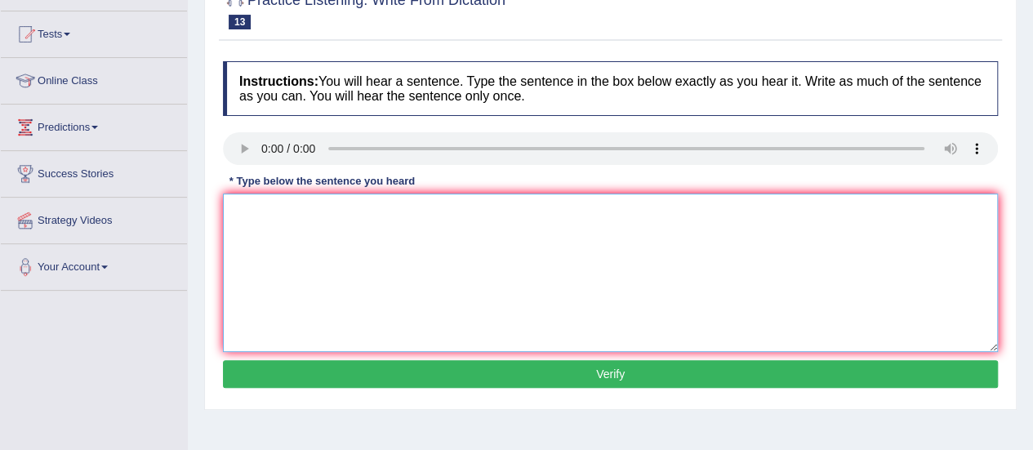
click at [528, 292] on textarea at bounding box center [610, 273] width 775 height 158
click at [377, 225] on textarea at bounding box center [610, 273] width 775 height 158
paste textarea "We must hand in our assignments by the end of the semester."
type textarea "We must hand in our assignments by the end of the semester."
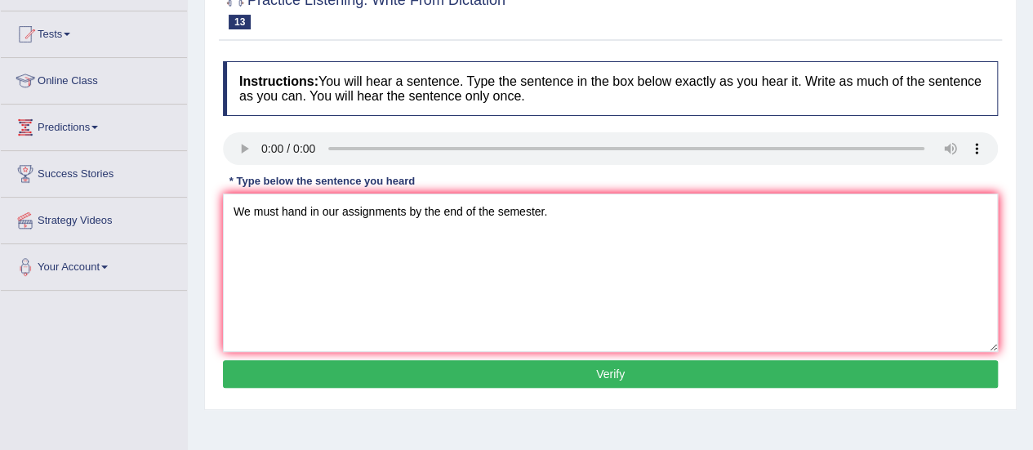
click at [515, 363] on button "Verify" at bounding box center [610, 374] width 775 height 28
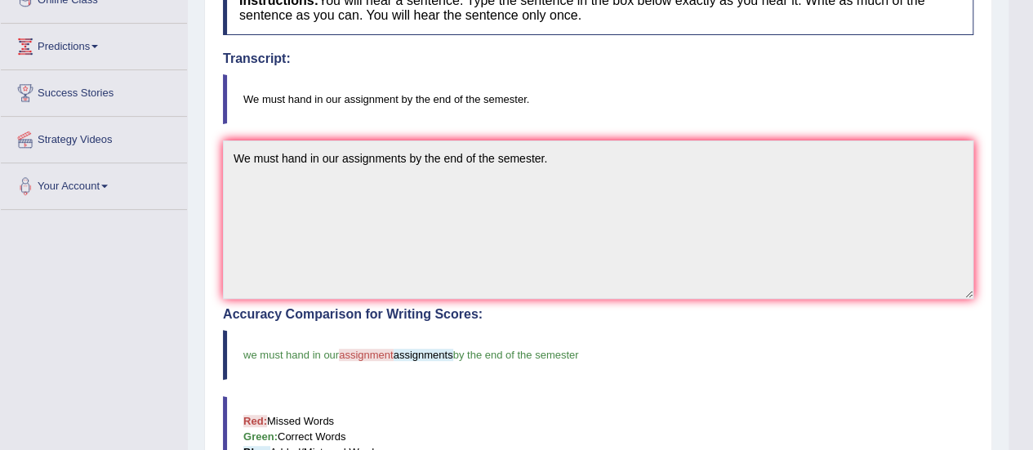
scroll to position [0, 0]
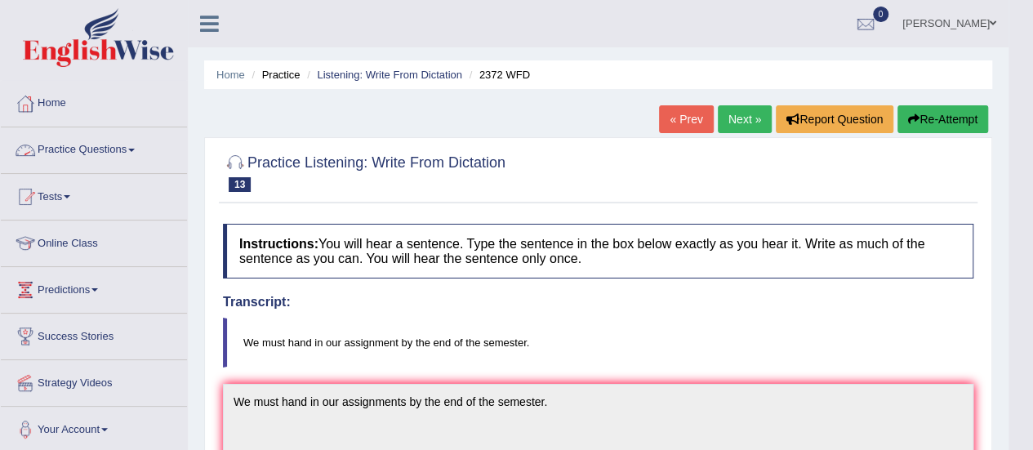
click at [91, 161] on link "Practice Questions" at bounding box center [94, 147] width 186 height 41
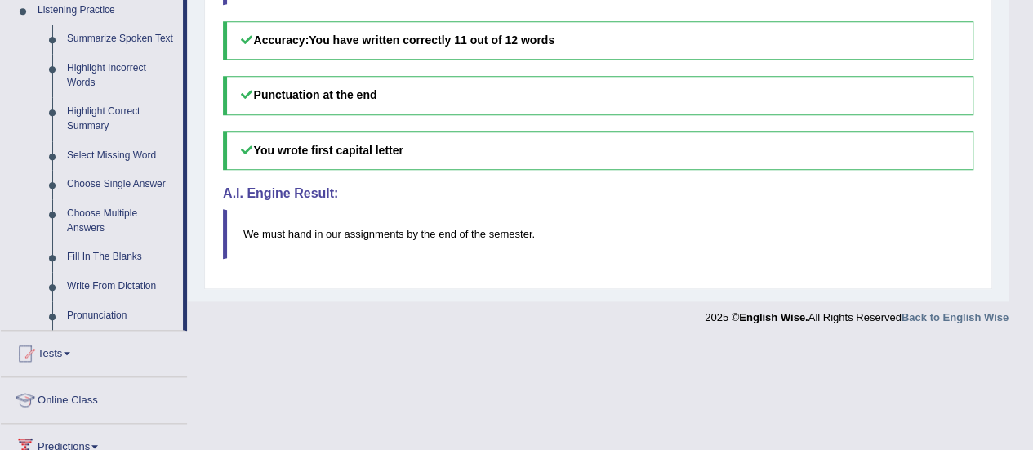
scroll to position [716, 0]
click at [123, 185] on link "Choose Single Answer" at bounding box center [121, 183] width 123 height 29
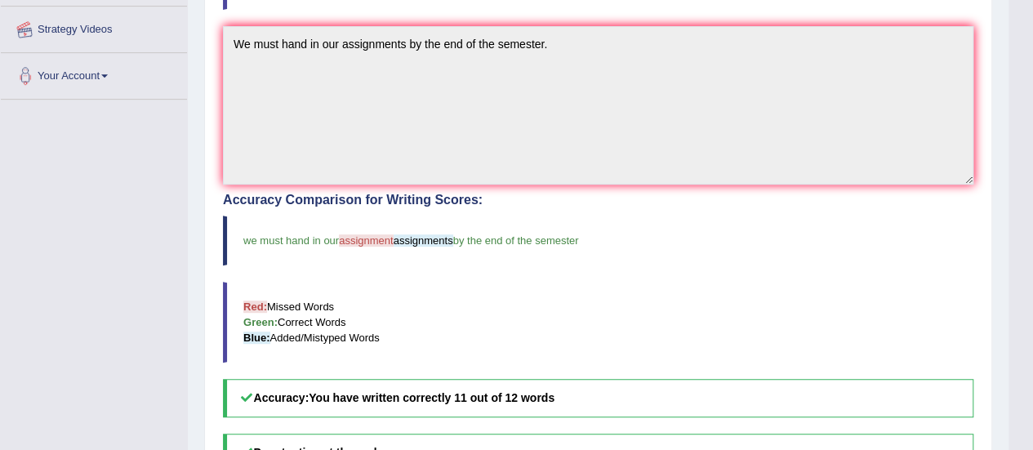
scroll to position [216, 0]
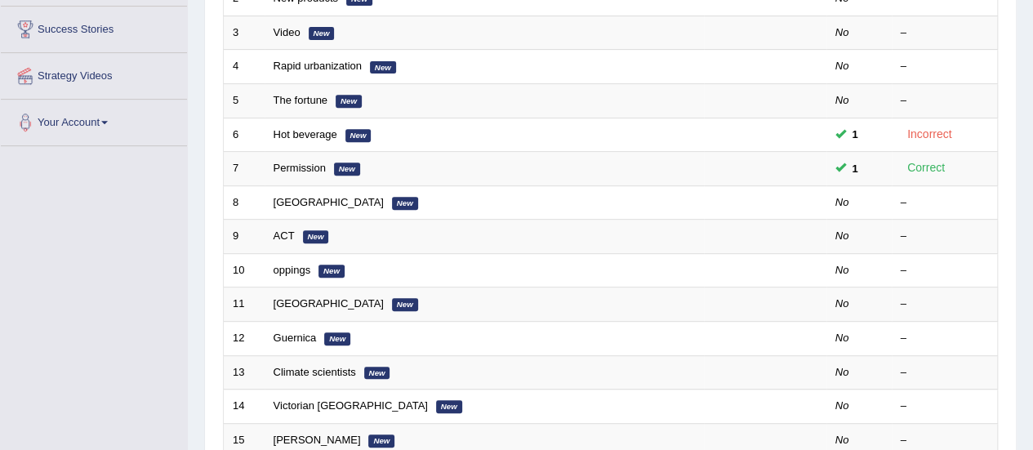
scroll to position [307, 0]
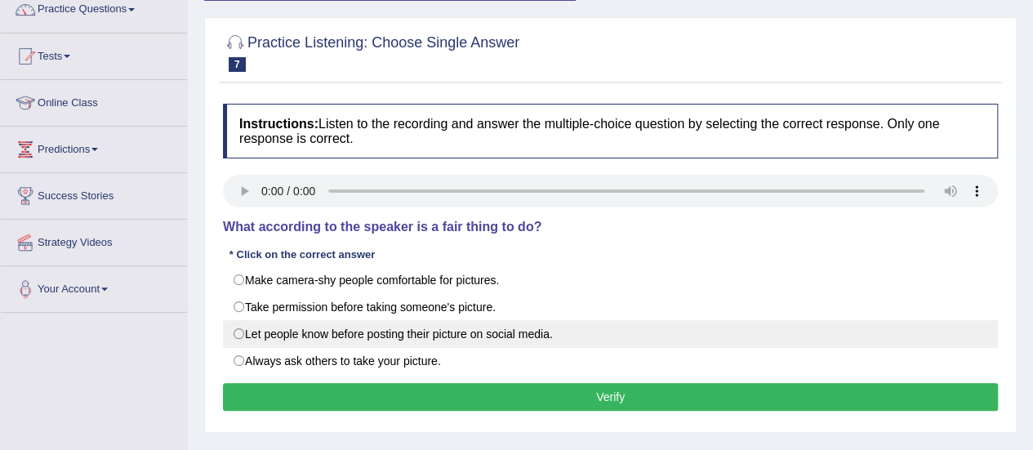
click at [240, 332] on label "Let people know before posting their picture on social media." at bounding box center [610, 334] width 775 height 28
radio input "true"
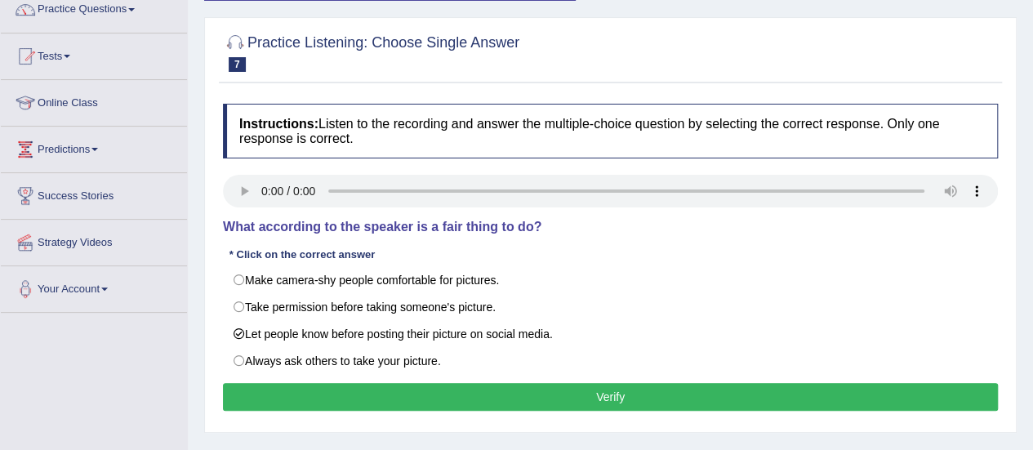
click at [450, 394] on button "Verify" at bounding box center [610, 397] width 775 height 28
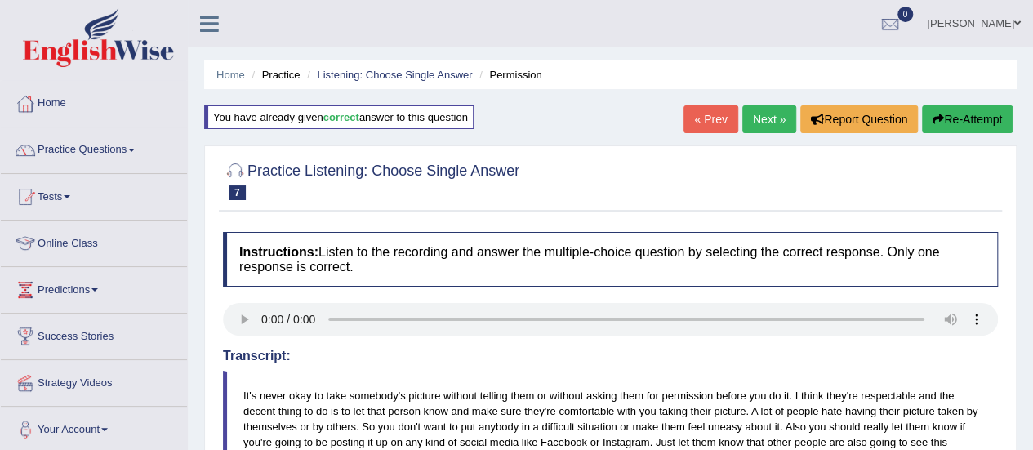
click at [778, 114] on link "Next »" at bounding box center [769, 119] width 54 height 28
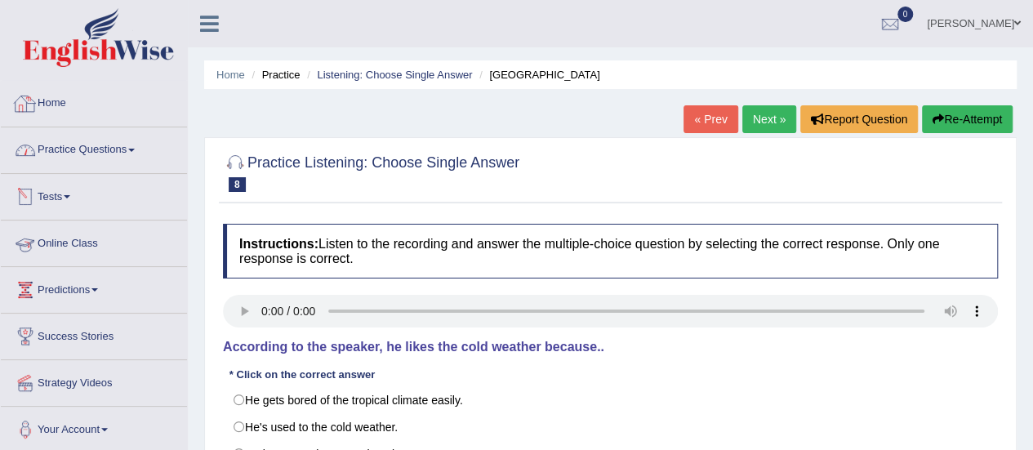
click at [72, 149] on link "Practice Questions" at bounding box center [94, 147] width 186 height 41
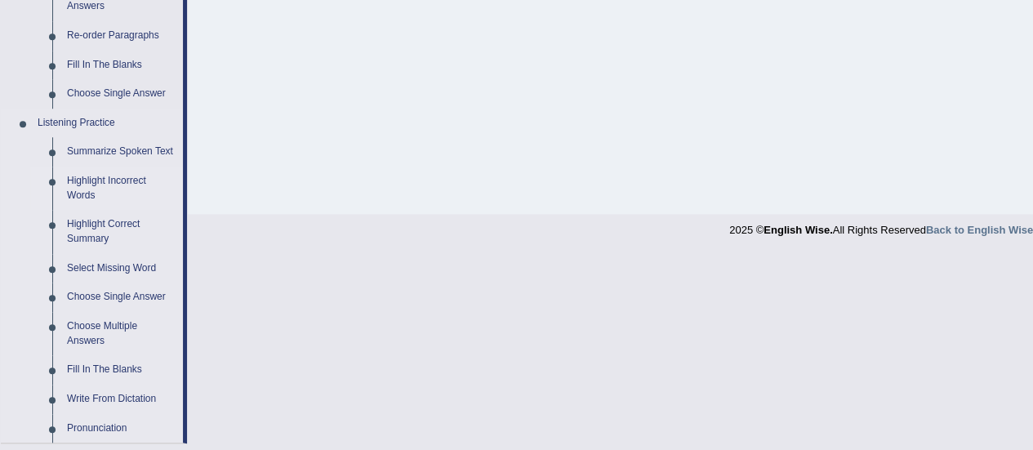
scroll to position [618, 0]
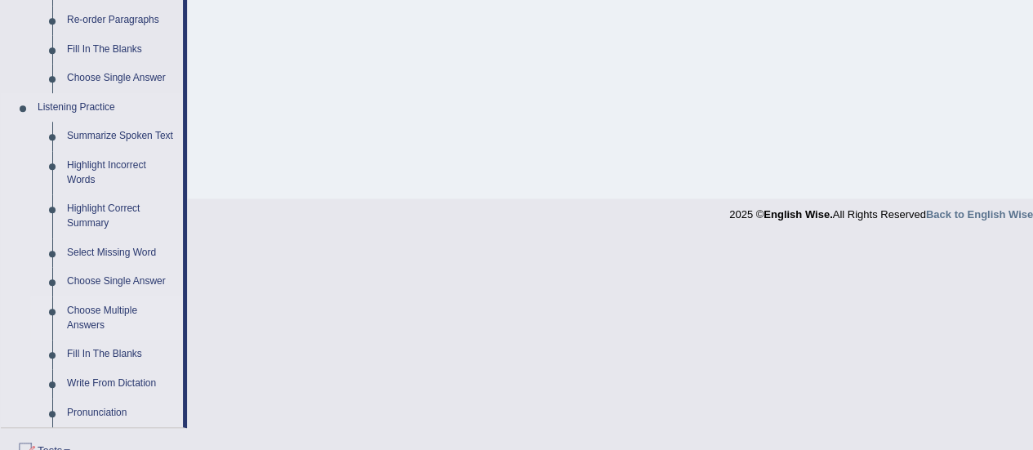
click at [74, 319] on link "Choose Multiple Answers" at bounding box center [121, 317] width 123 height 43
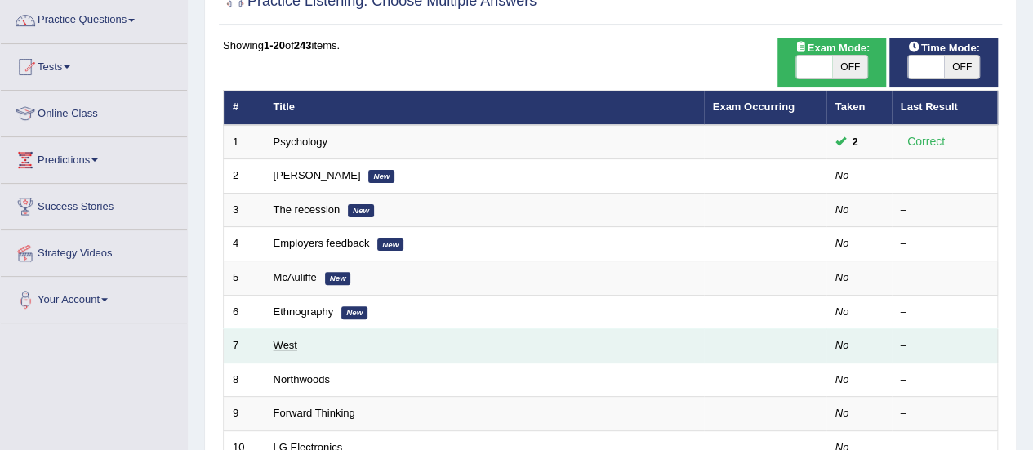
scroll to position [130, 0]
click at [291, 339] on link "West" at bounding box center [286, 345] width 24 height 12
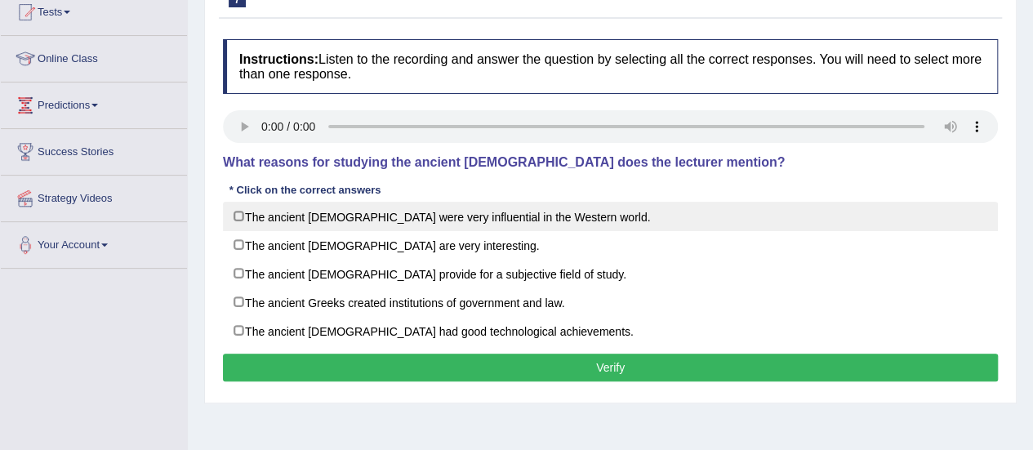
click at [490, 221] on label "The ancient Greeks were very influential in the Western world." at bounding box center [610, 216] width 775 height 29
checkbox input "true"
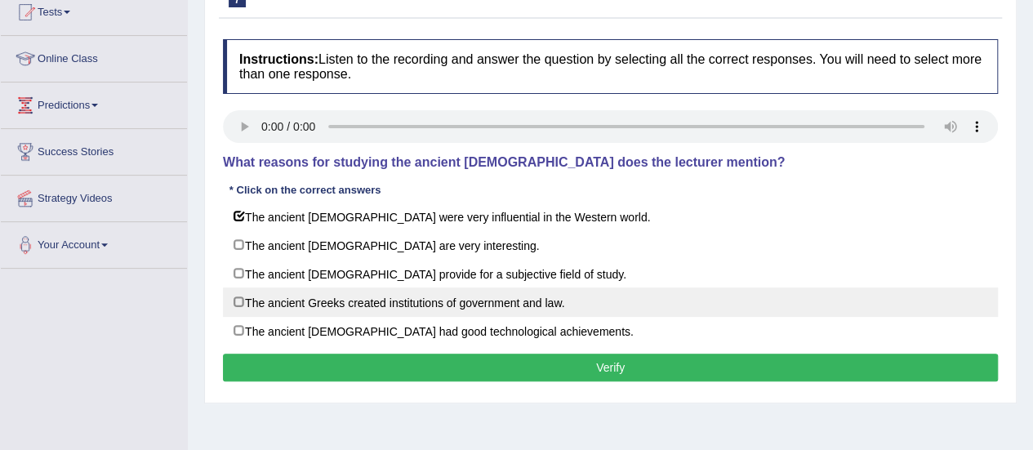
click at [472, 305] on label "The ancient Greeks created institutions of government and law." at bounding box center [610, 302] width 775 height 29
checkbox input "true"
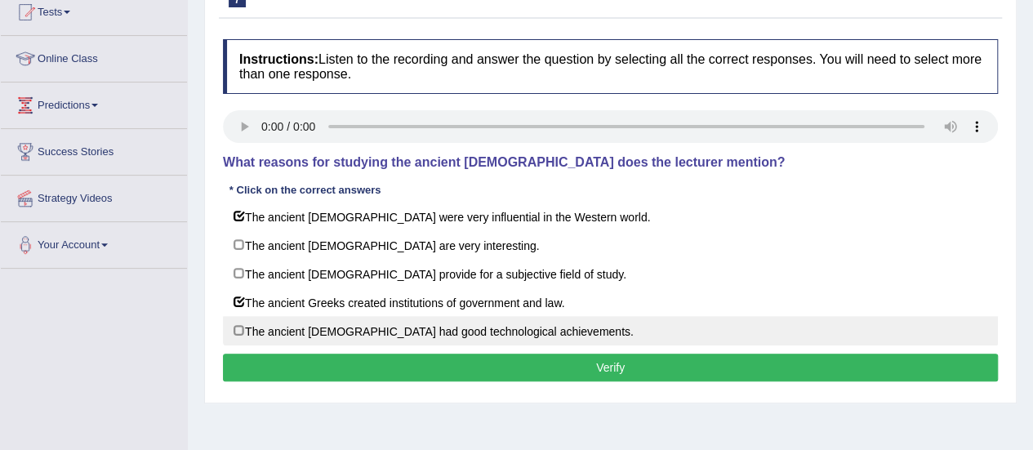
click at [451, 326] on label "The ancient Greeks had good technological achievements." at bounding box center [610, 330] width 775 height 29
checkbox input "true"
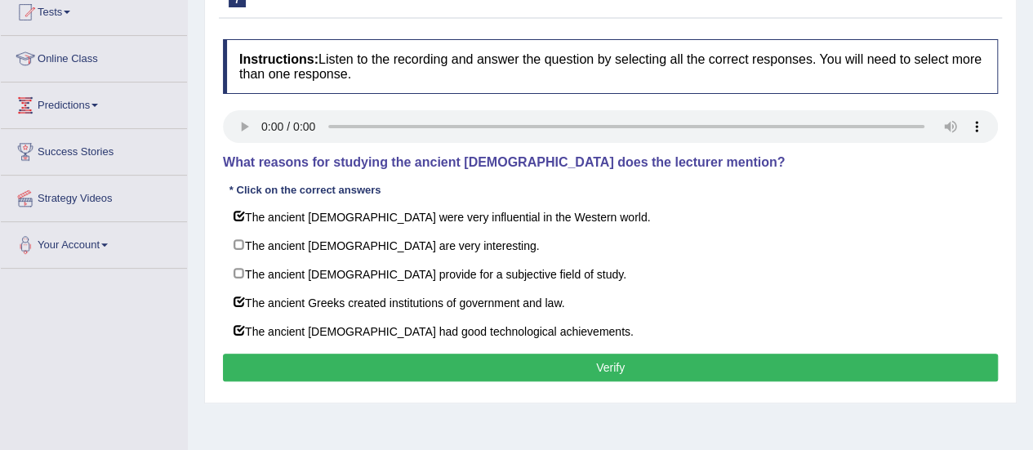
click at [719, 363] on button "Verify" at bounding box center [610, 368] width 775 height 28
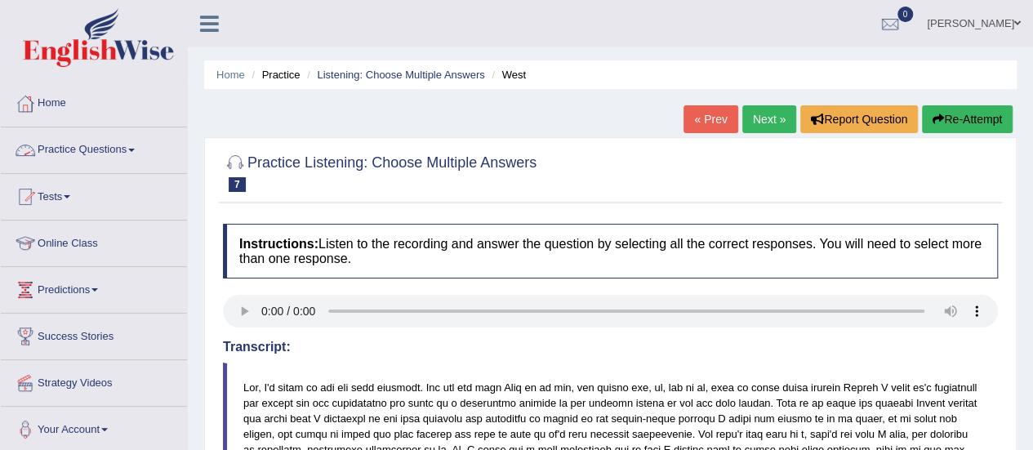
click at [130, 148] on link "Practice Questions" at bounding box center [94, 147] width 186 height 41
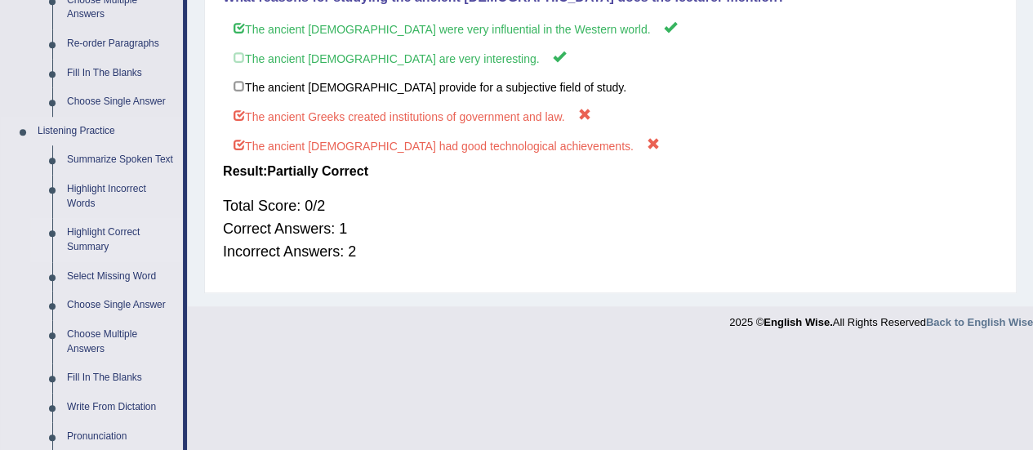
scroll to position [712, 0]
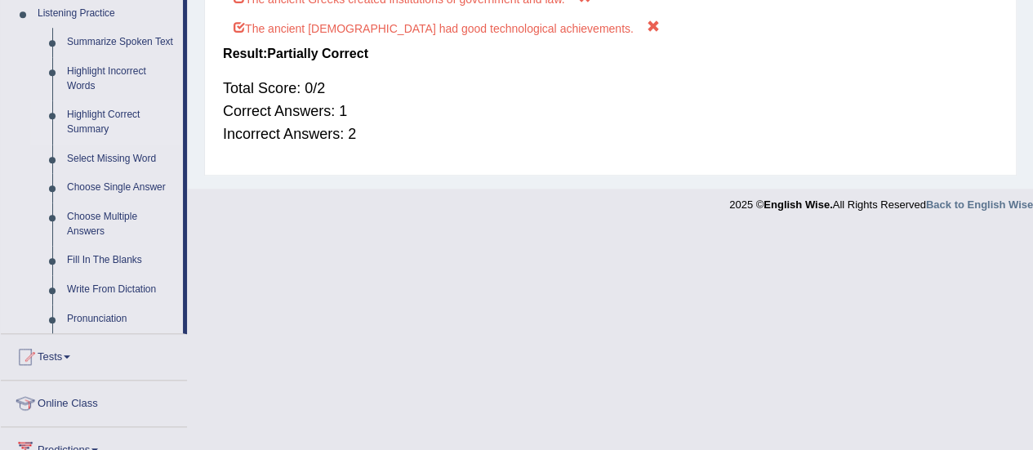
click at [84, 111] on link "Highlight Correct Summary" at bounding box center [121, 121] width 123 height 43
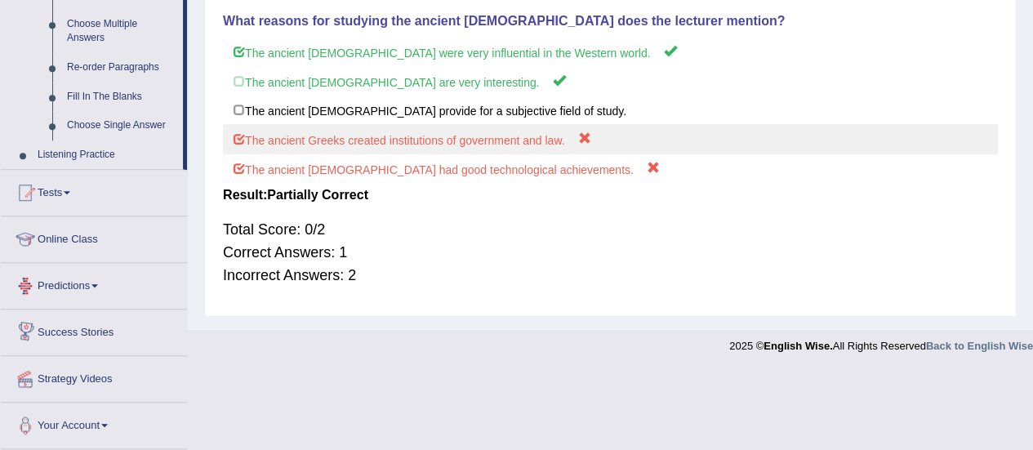
scroll to position [568, 0]
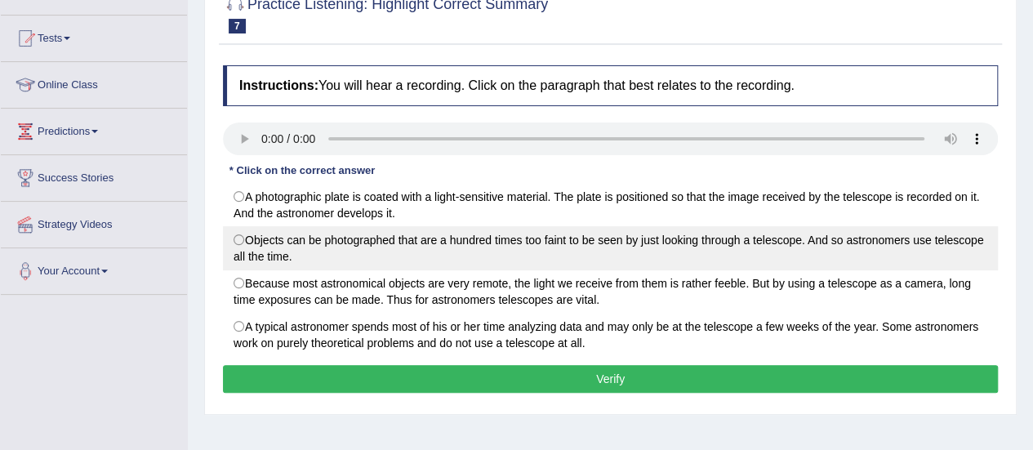
click at [766, 240] on label "Objects can be photographed that are a hundred times too faint to be seen by ju…" at bounding box center [610, 248] width 775 height 44
radio input "true"
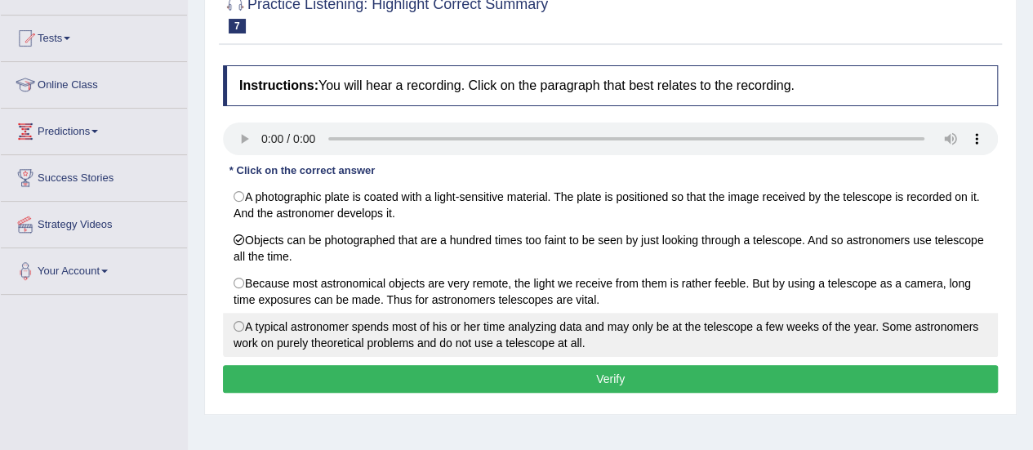
click at [509, 346] on label "A typical astronomer spends most of his or her time analyzing data and may only…" at bounding box center [610, 335] width 775 height 44
radio input "true"
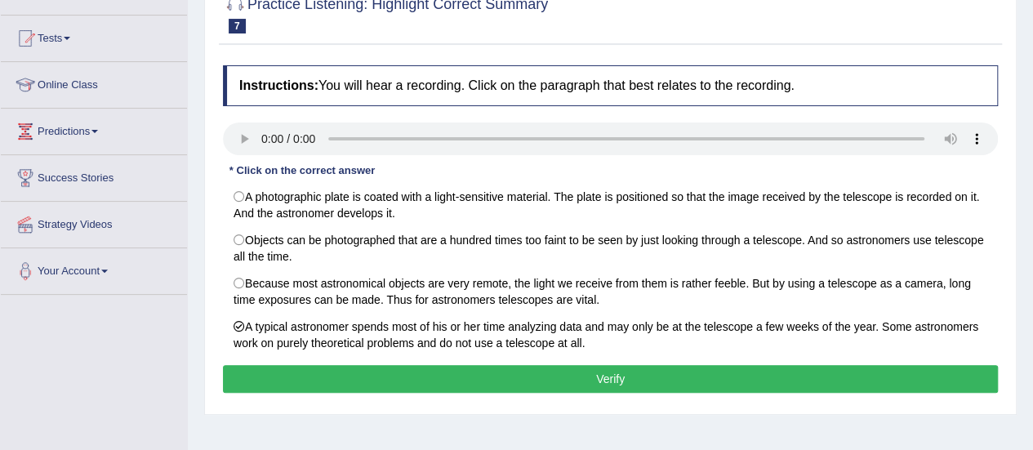
drag, startPoint x: 544, startPoint y: 359, endPoint x: 546, endPoint y: 370, distance: 11.6
click at [546, 370] on div "Instructions: You will hear a recording. Click on the paragraph that best relat…" at bounding box center [610, 231] width 783 height 349
click at [546, 370] on button "Verify" at bounding box center [610, 379] width 775 height 28
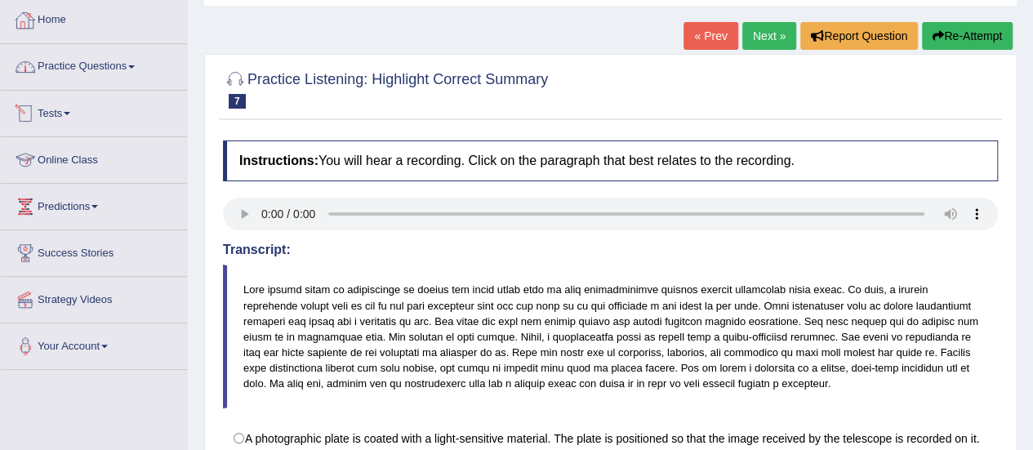
scroll to position [20, 0]
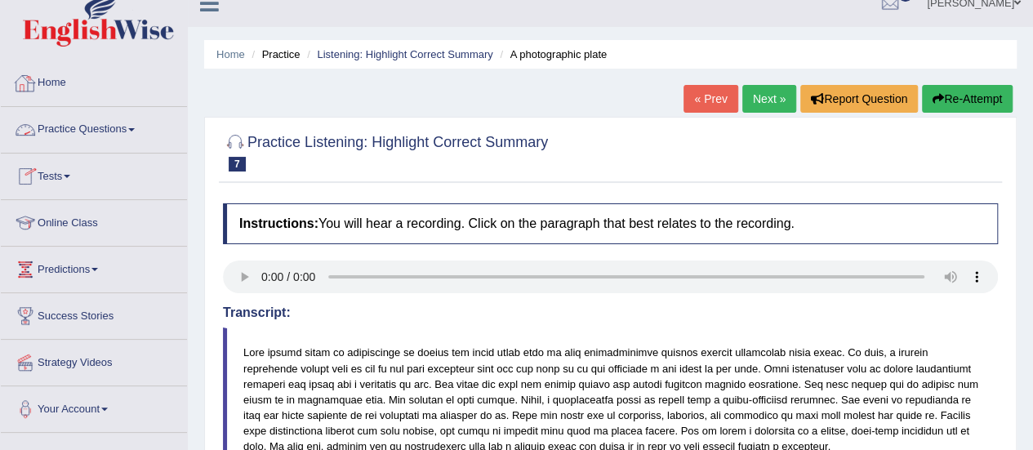
click at [115, 143] on link "Practice Questions" at bounding box center [94, 127] width 186 height 41
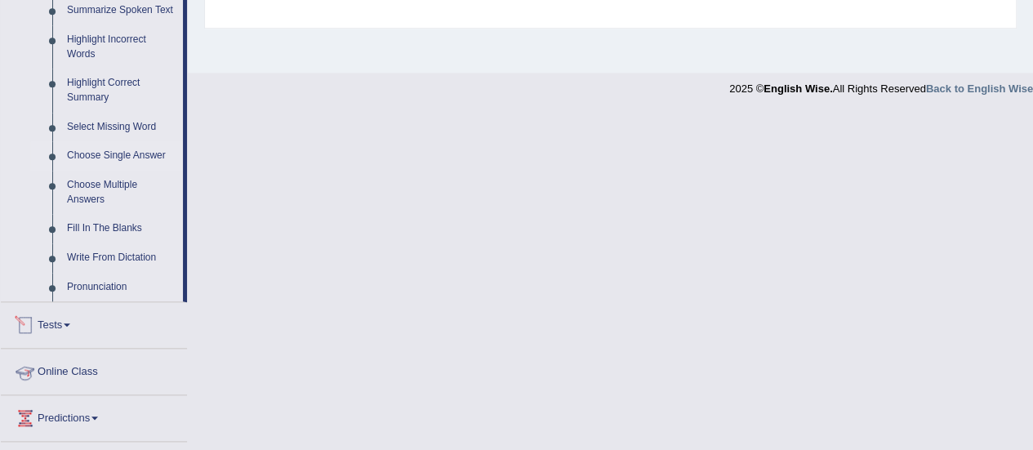
scroll to position [729, 0]
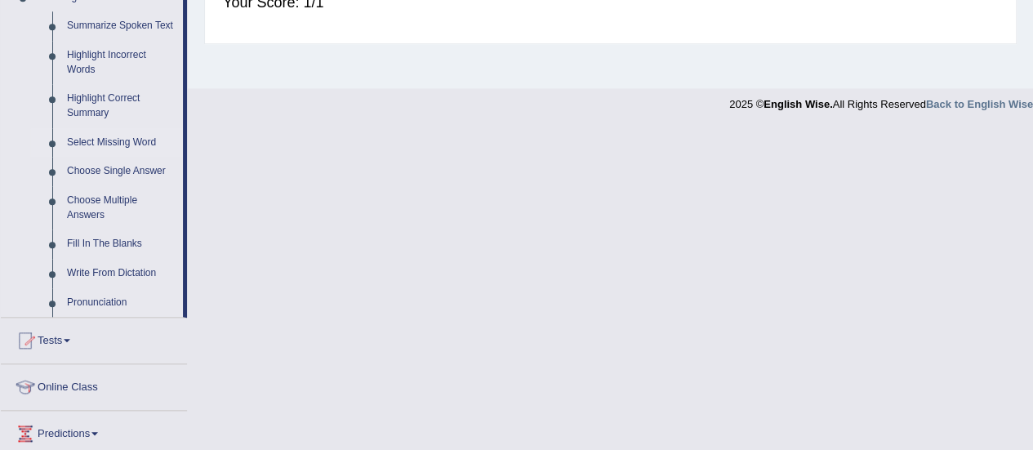
click at [118, 140] on link "Select Missing Word" at bounding box center [121, 142] width 123 height 29
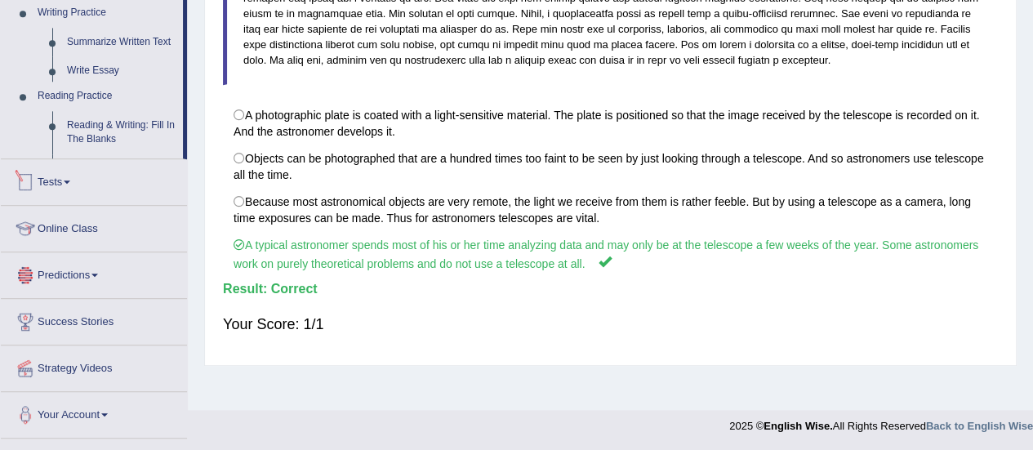
scroll to position [871, 0]
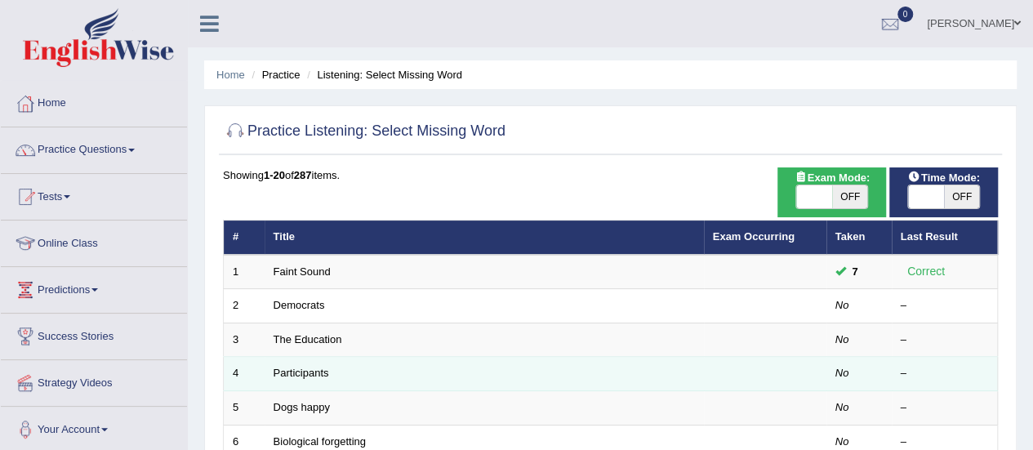
click at [524, 362] on td "Participants" at bounding box center [484, 374] width 439 height 34
click at [327, 372] on link "Participants" at bounding box center [302, 373] width 56 height 12
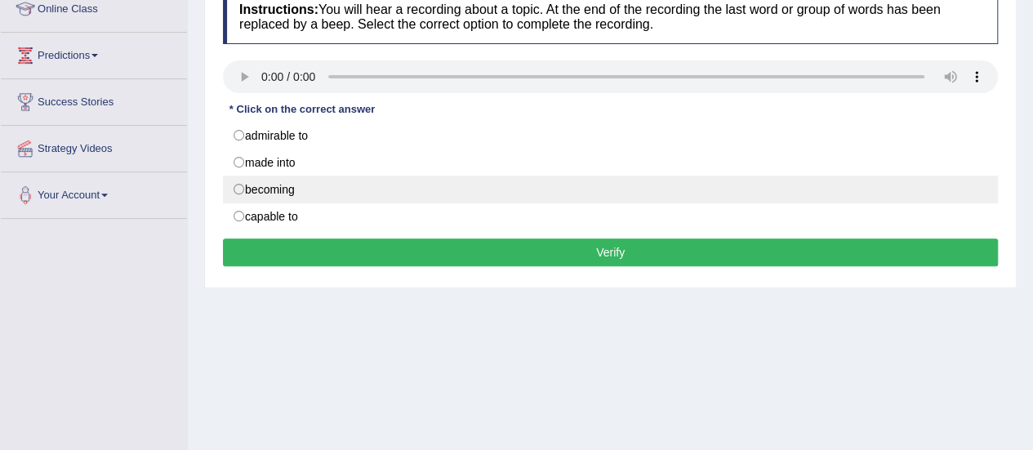
click at [305, 197] on label "becoming" at bounding box center [610, 190] width 775 height 28
radio input "true"
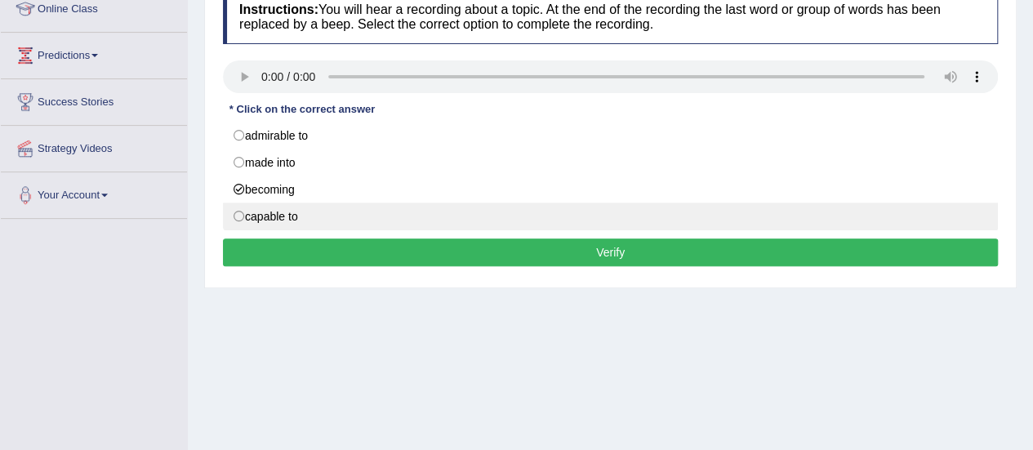
click at [305, 214] on label "capable to" at bounding box center [610, 217] width 775 height 28
radio input "true"
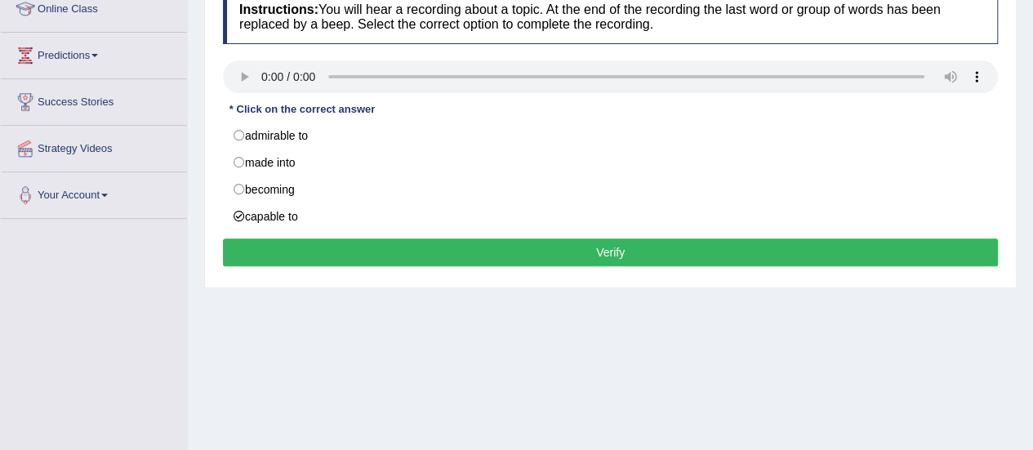
click at [413, 243] on button "Verify" at bounding box center [610, 253] width 775 height 28
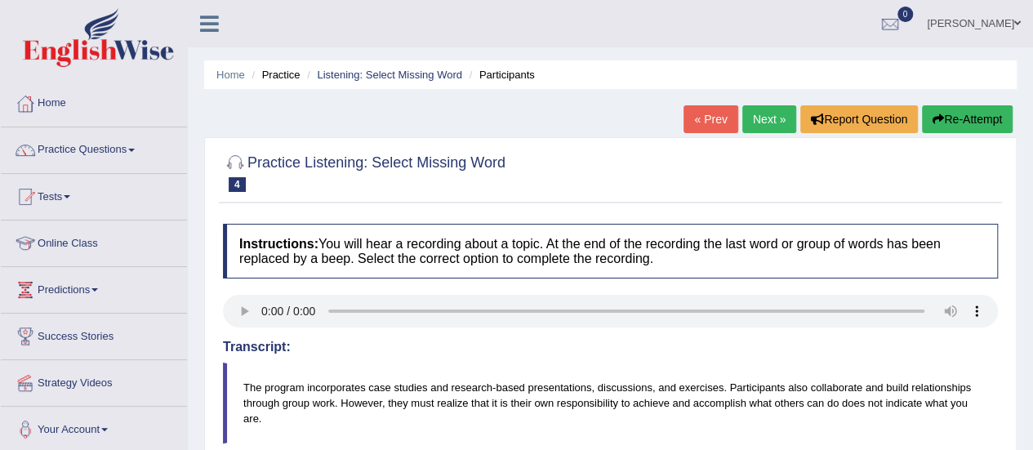
click at [760, 122] on link "Next »" at bounding box center [769, 119] width 54 height 28
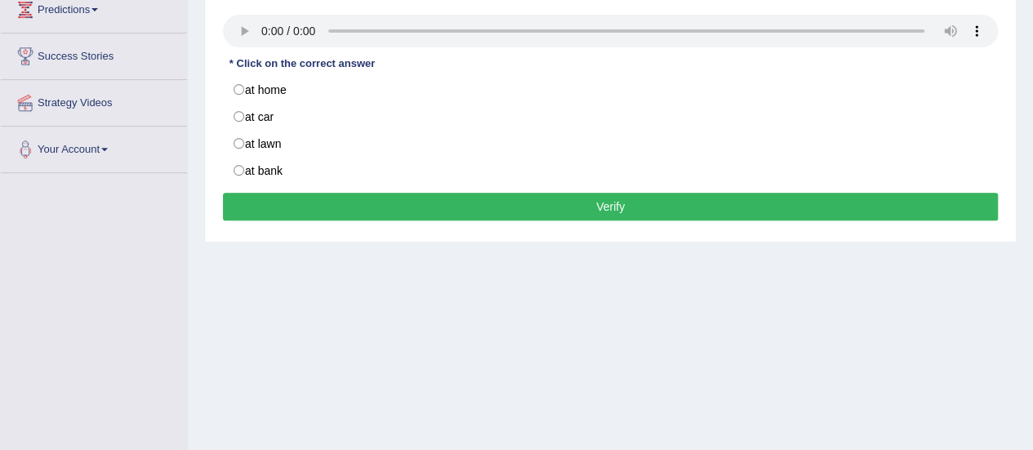
scroll to position [283, 0]
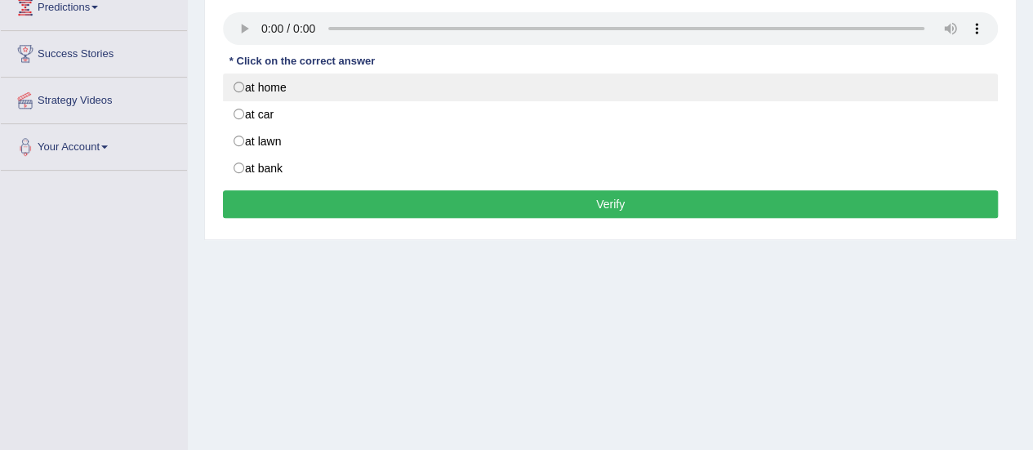
click at [265, 74] on label "at home" at bounding box center [610, 88] width 775 height 28
radio input "true"
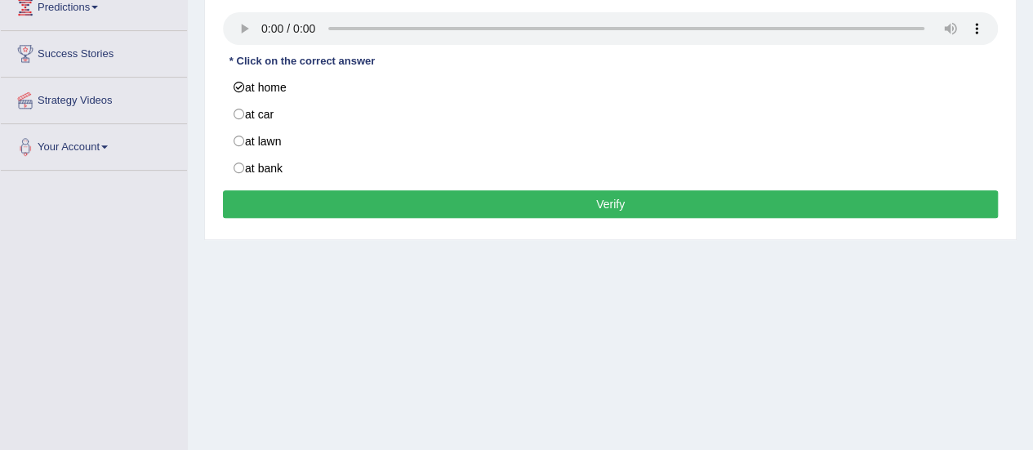
click at [436, 207] on button "Verify" at bounding box center [610, 204] width 775 height 28
